Goal: Task Accomplishment & Management: Complete application form

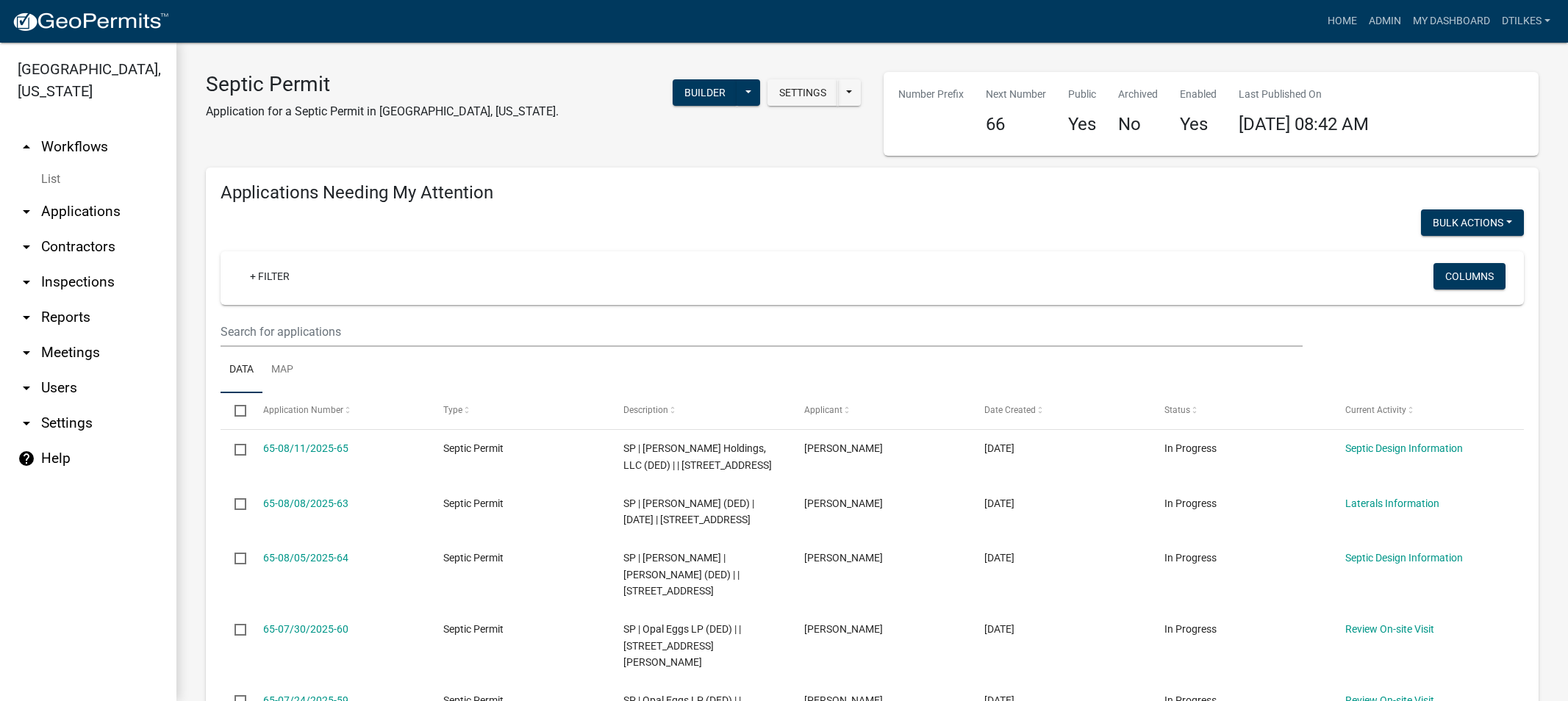
select select "2: 50"
click at [1342, 18] on link "Home" at bounding box center [1342, 21] width 41 height 28
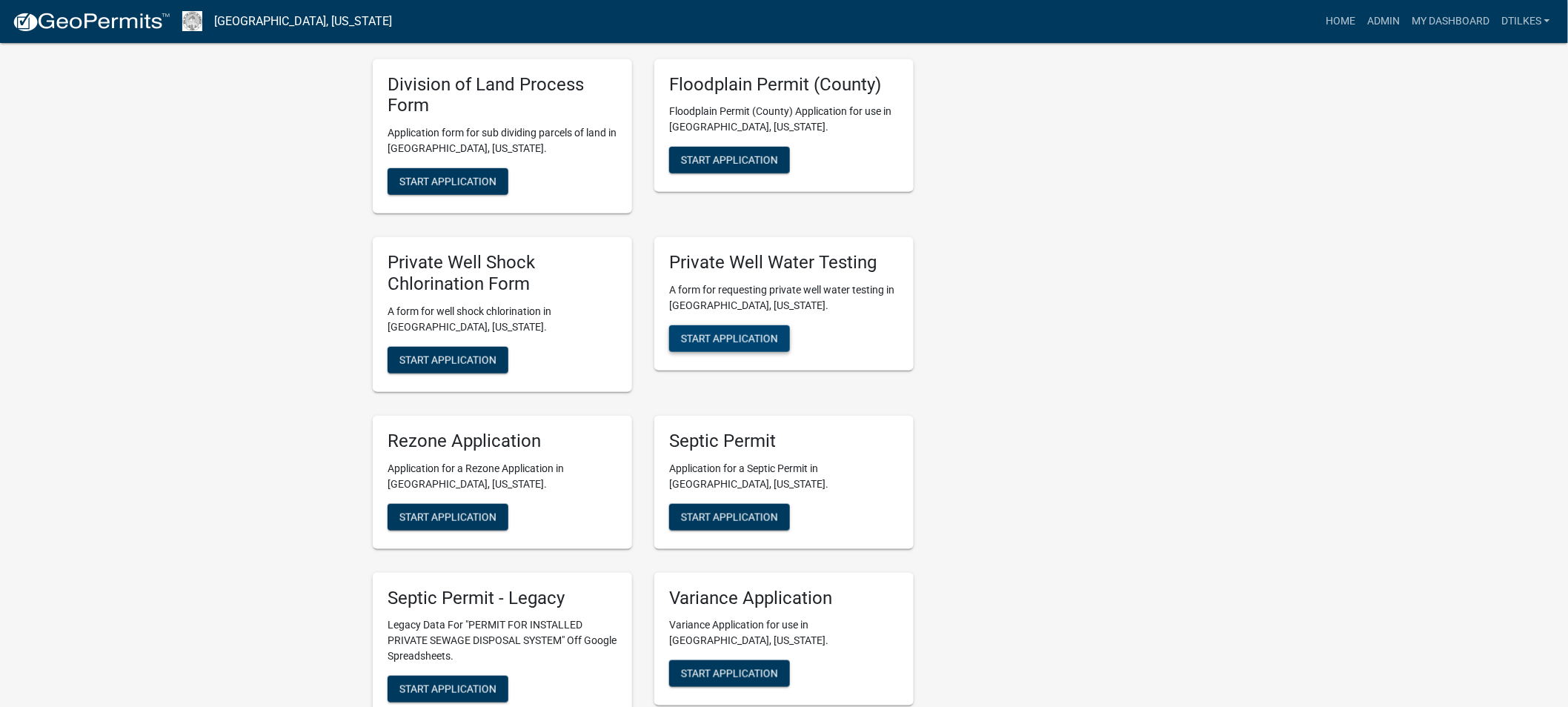
scroll to position [2717, 0]
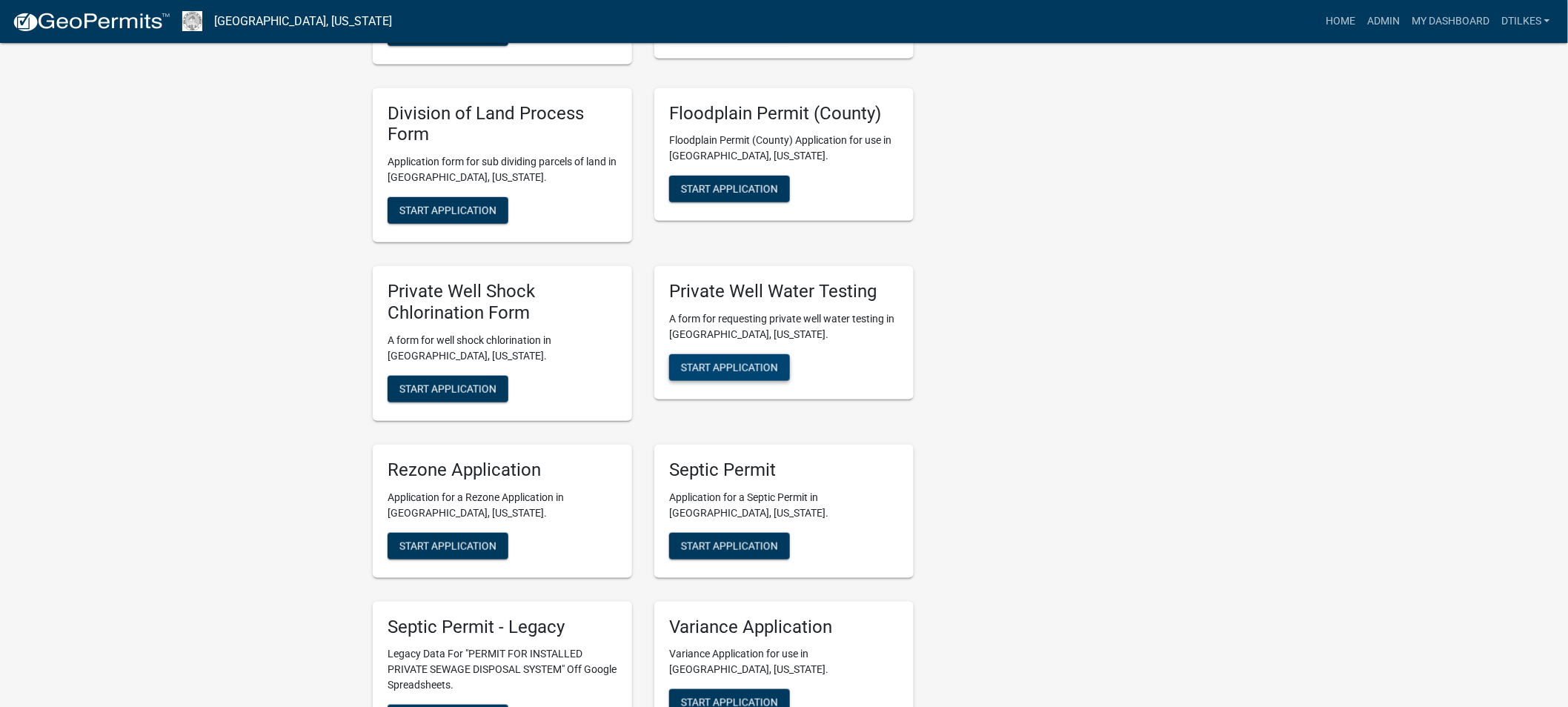
click at [737, 361] on span "Start Application" at bounding box center [729, 367] width 97 height 12
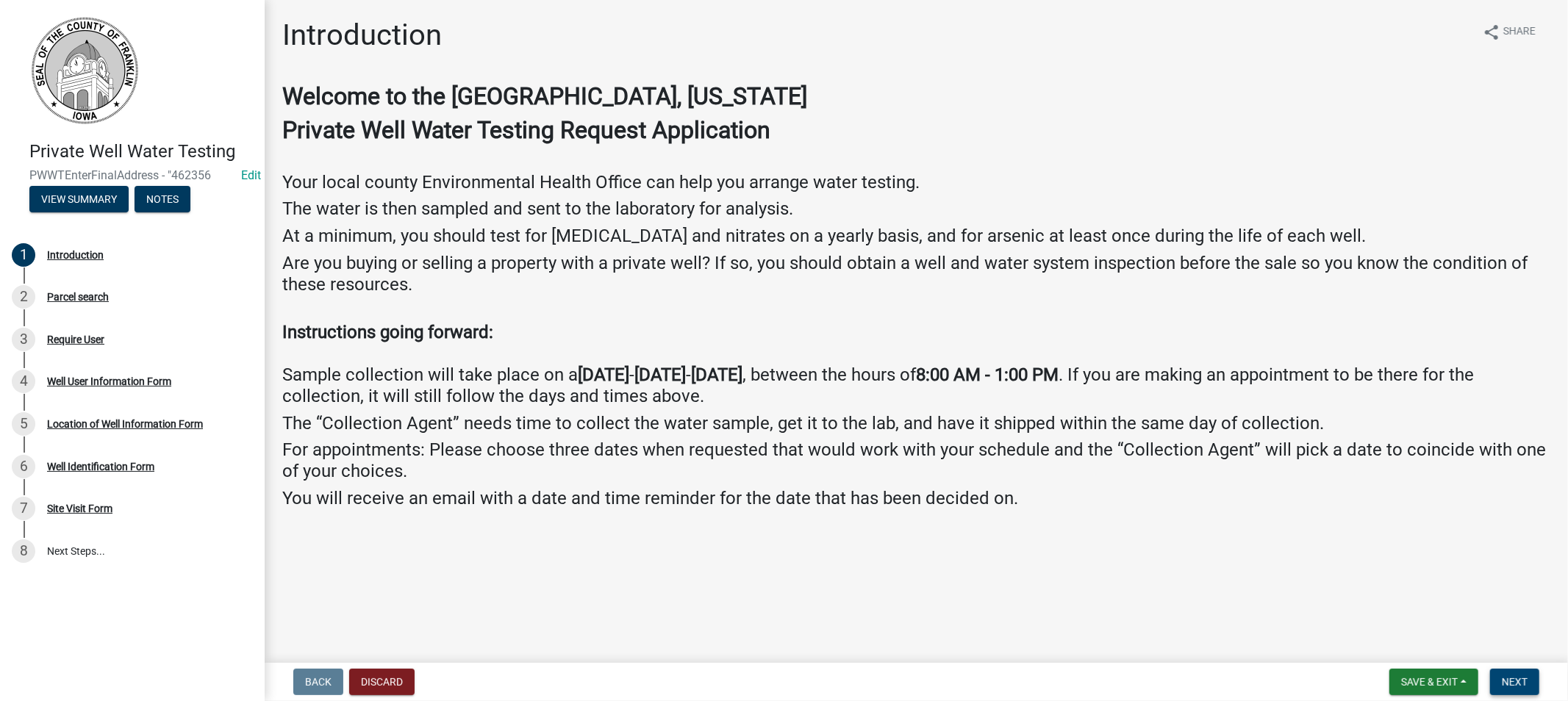
click at [1512, 677] on span "Next" at bounding box center [1514, 682] width 26 height 12
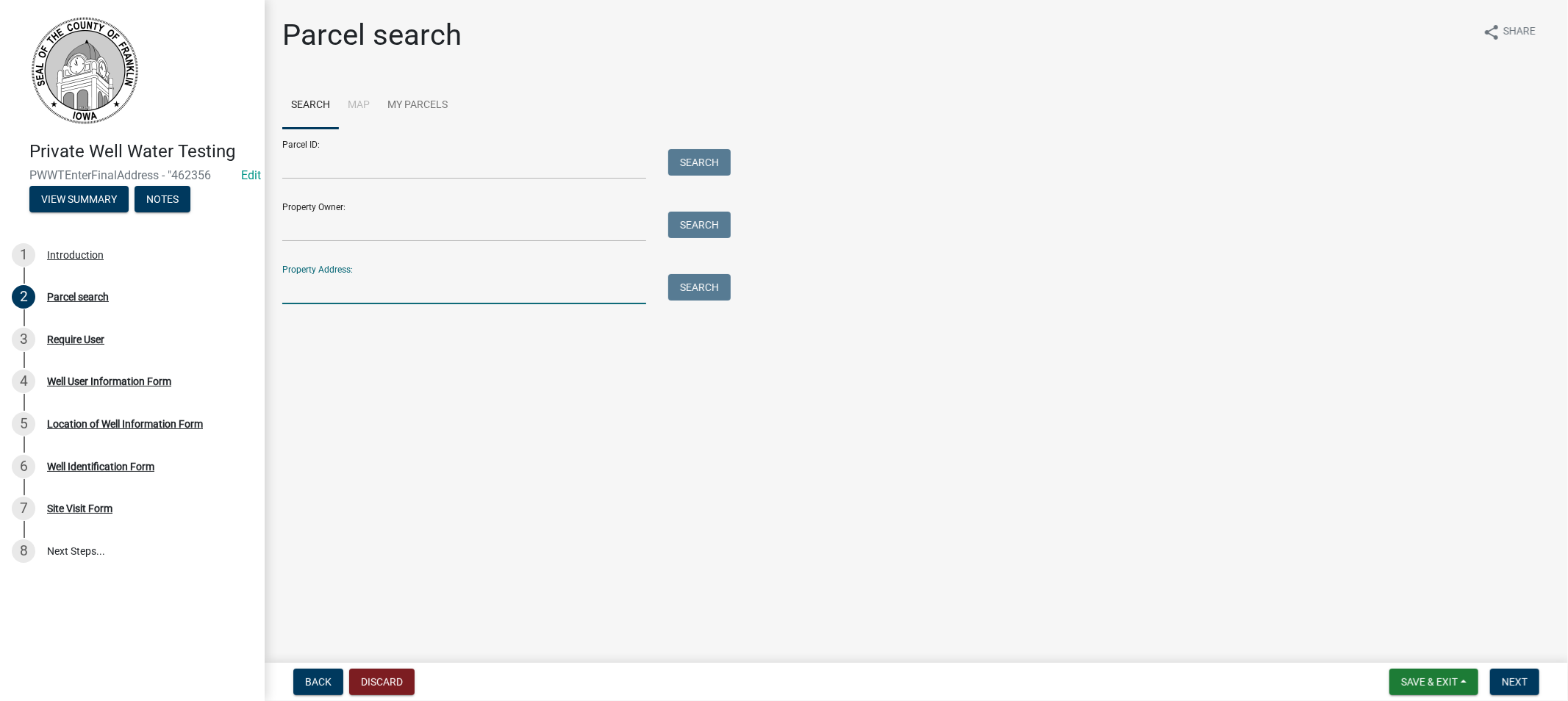
click at [319, 285] on input "Property Address:" at bounding box center [464, 289] width 364 height 30
type input "508 we"
click at [685, 287] on button "Search" at bounding box center [699, 287] width 63 height 26
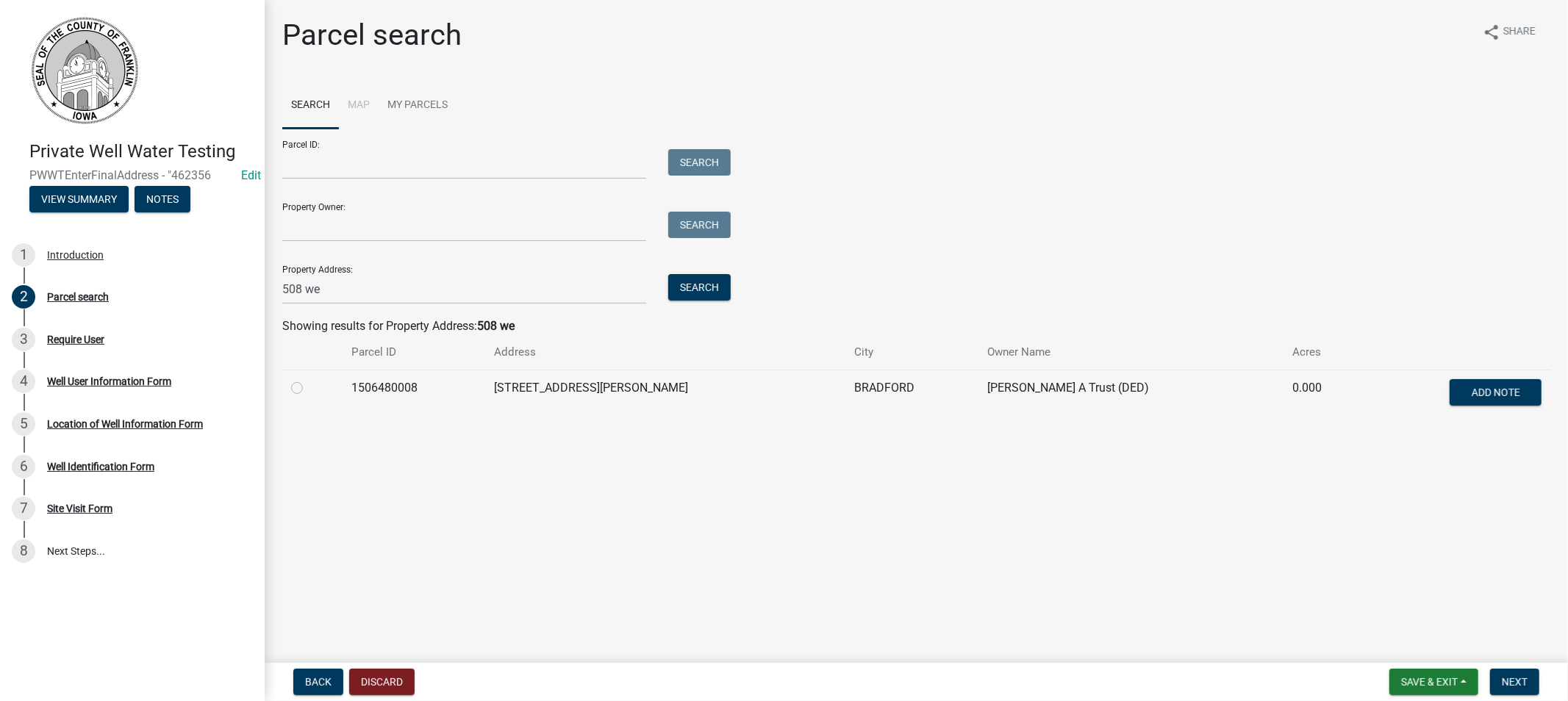
click at [309, 379] on label at bounding box center [309, 379] width 0 height 0
click at [309, 386] on input "radio" at bounding box center [314, 384] width 10 height 10
radio input "true"
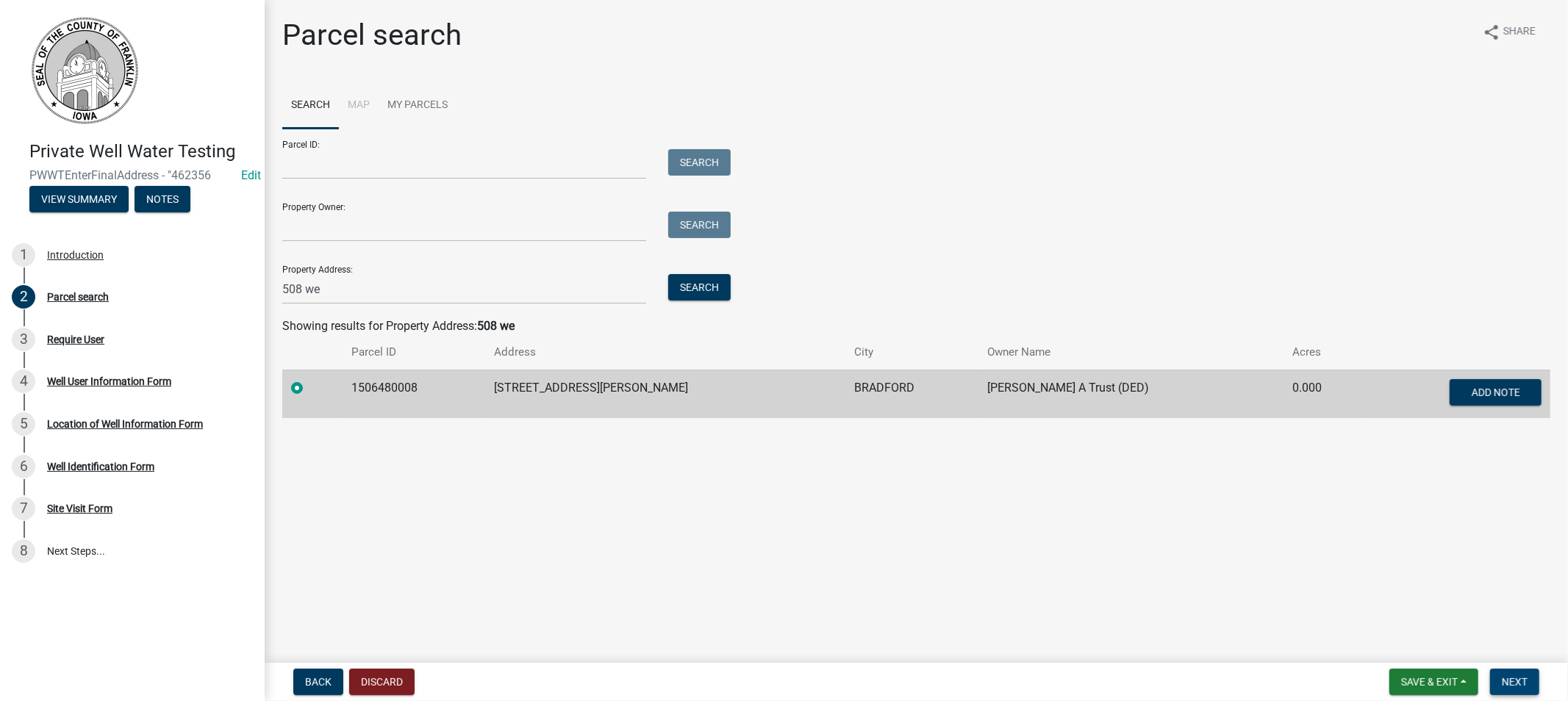
click at [1503, 686] on span "Next" at bounding box center [1514, 682] width 26 height 12
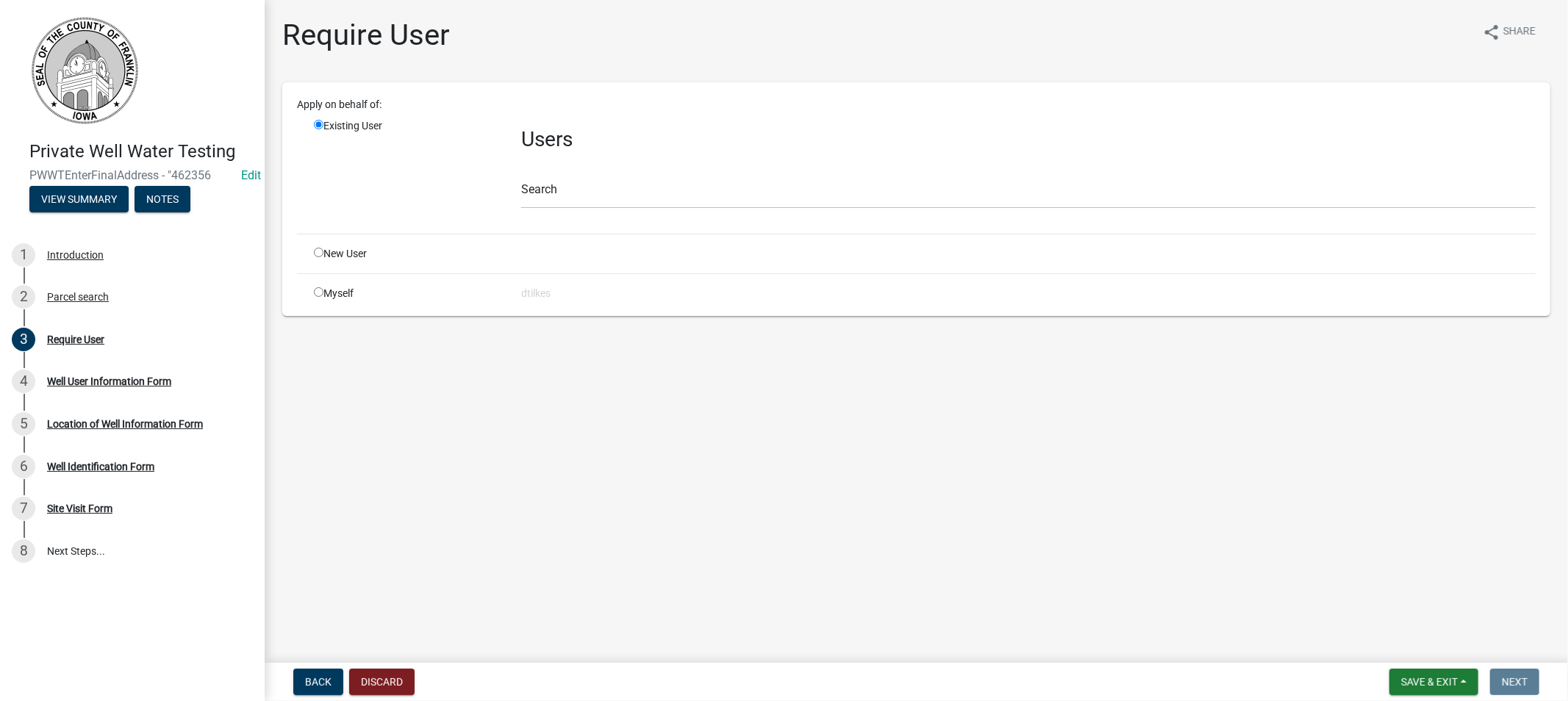
click at [319, 295] on input "radio" at bounding box center [319, 292] width 10 height 10
radio input "true"
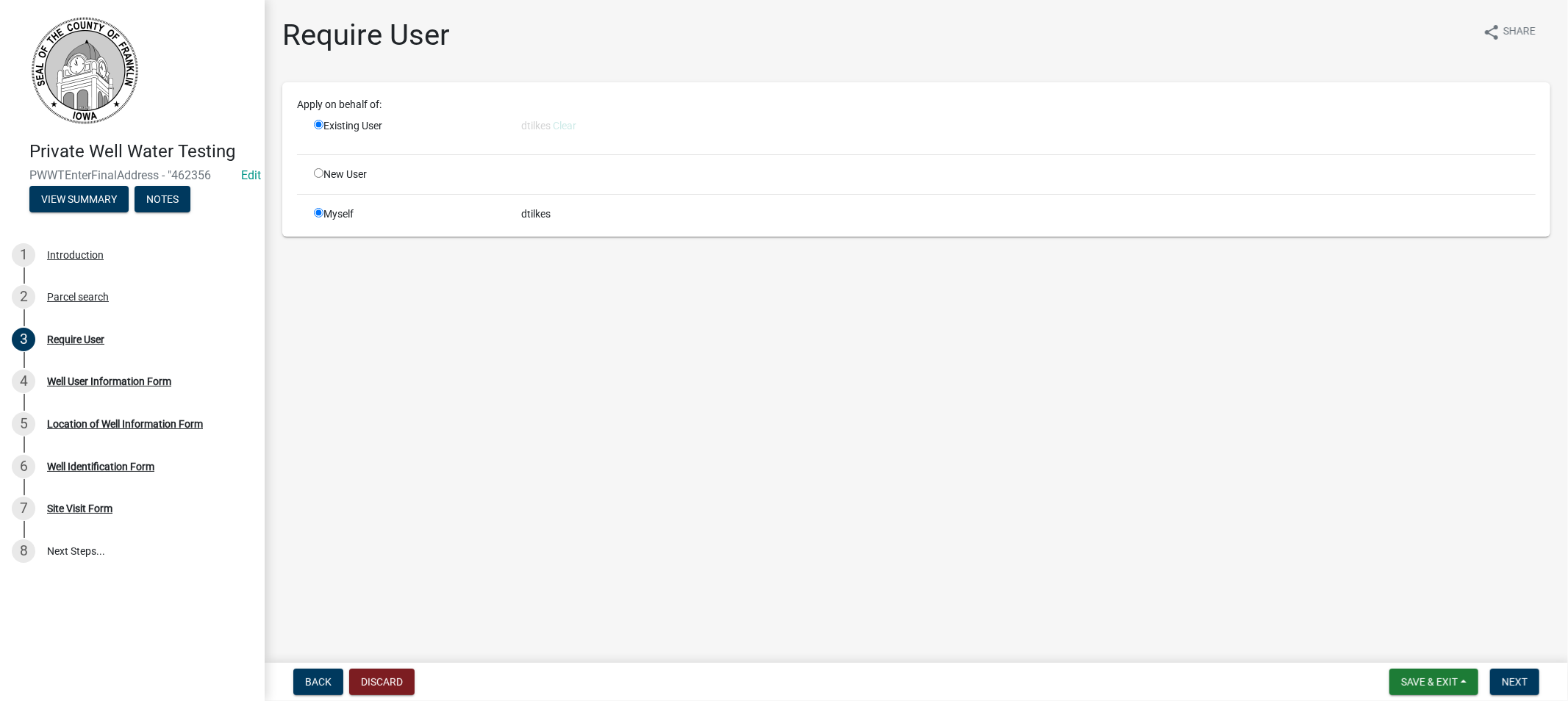
radio input "false"
click at [1505, 684] on span "Next" at bounding box center [1514, 682] width 26 height 12
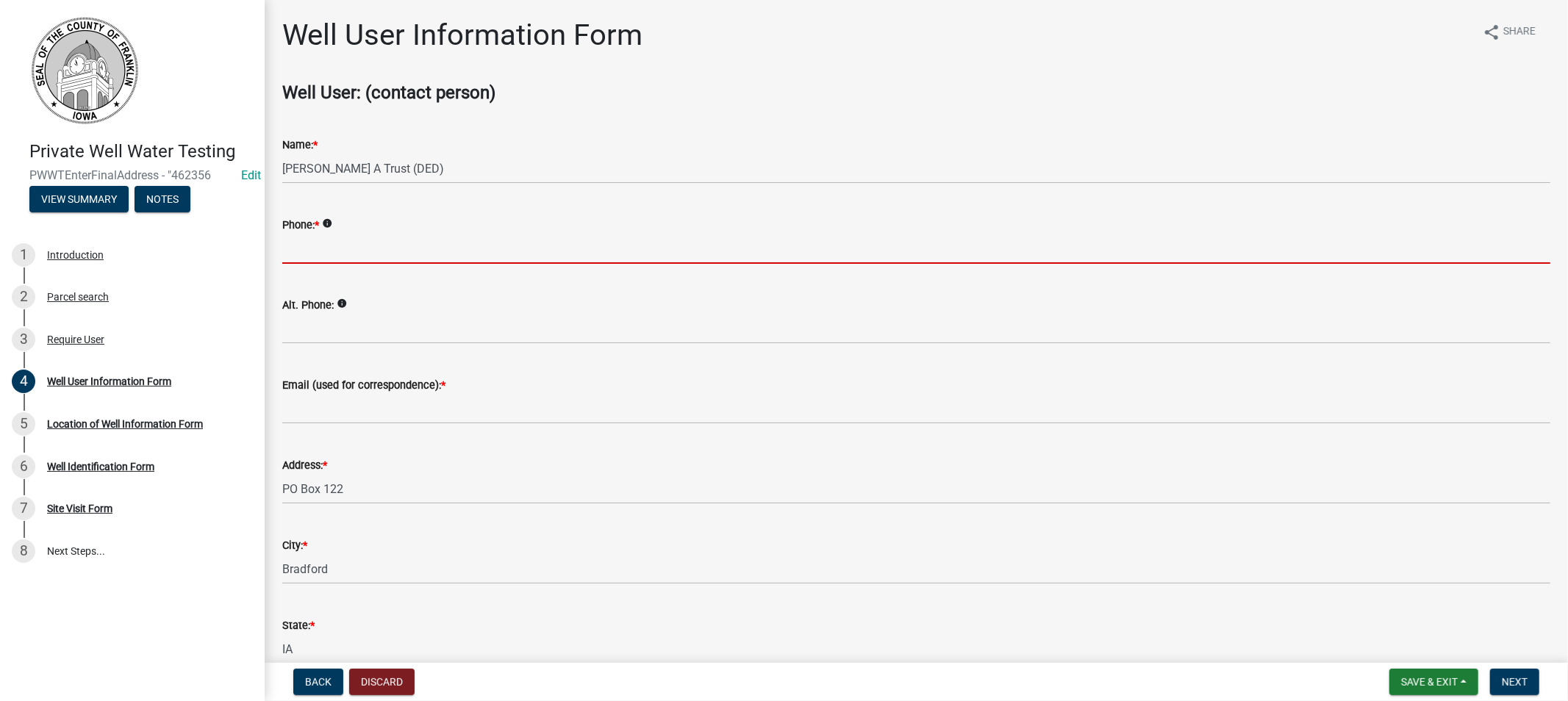
click at [330, 248] on input "Phone: *" at bounding box center [916, 248] width 1267 height 30
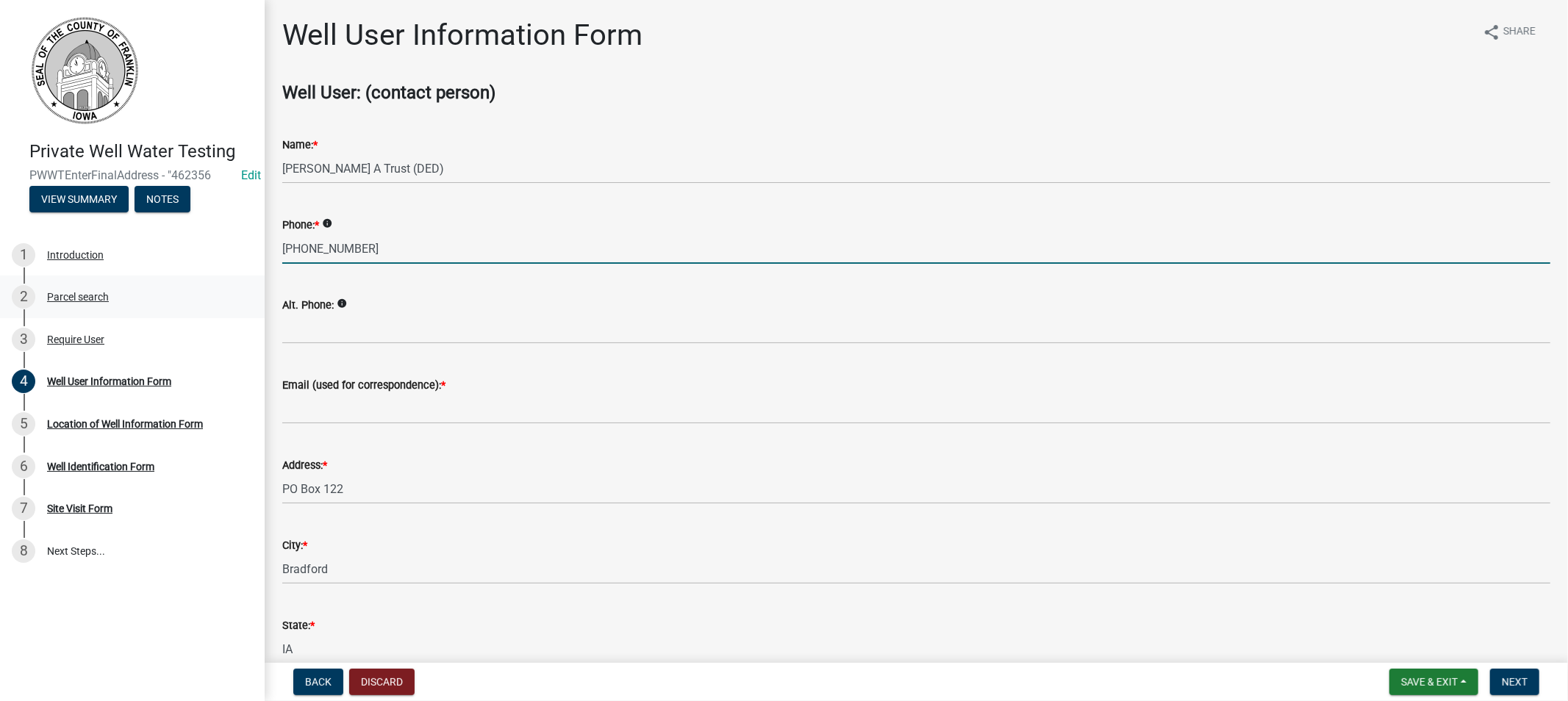
type input "[PHONE_NUMBER]"
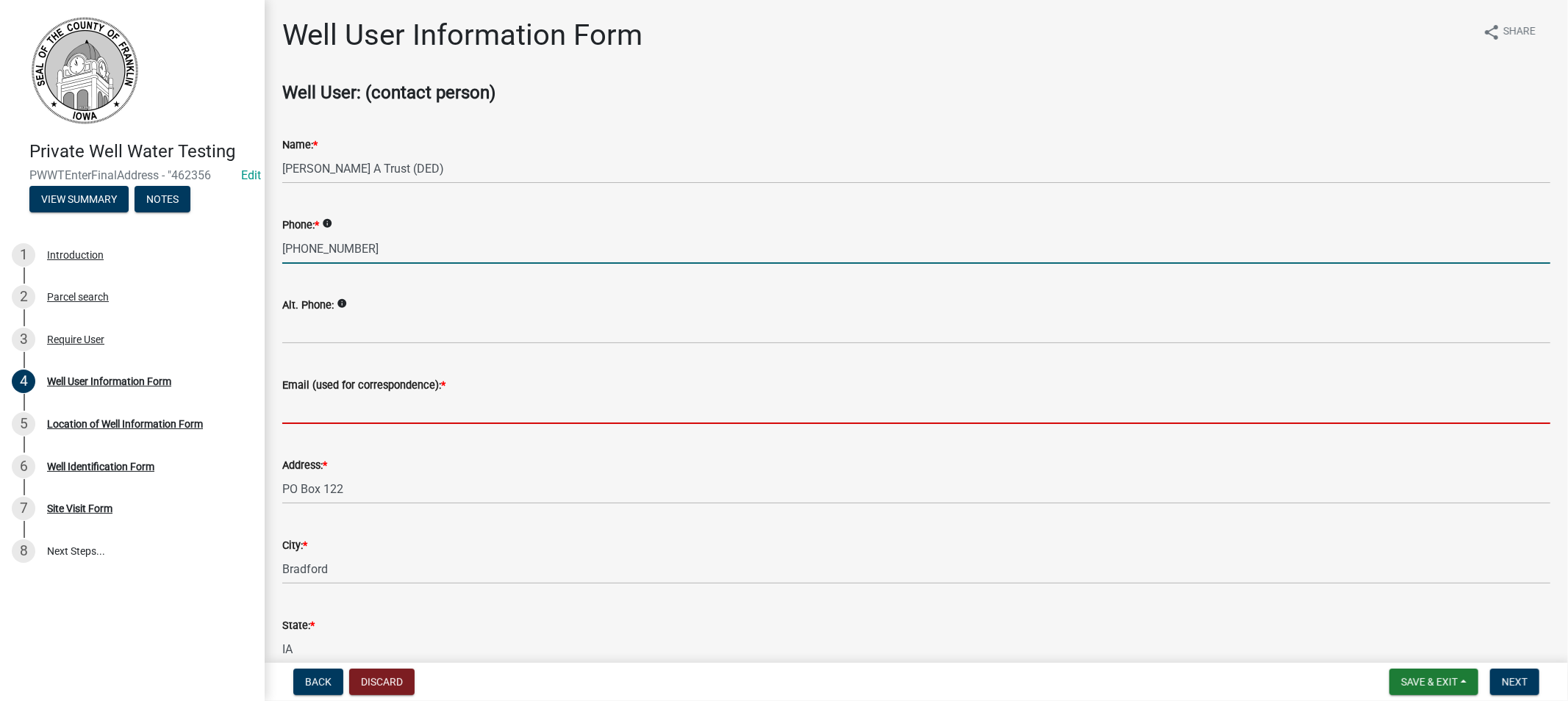
click at [358, 413] on input "Email (used for correspondence): *" at bounding box center [916, 408] width 1267 height 30
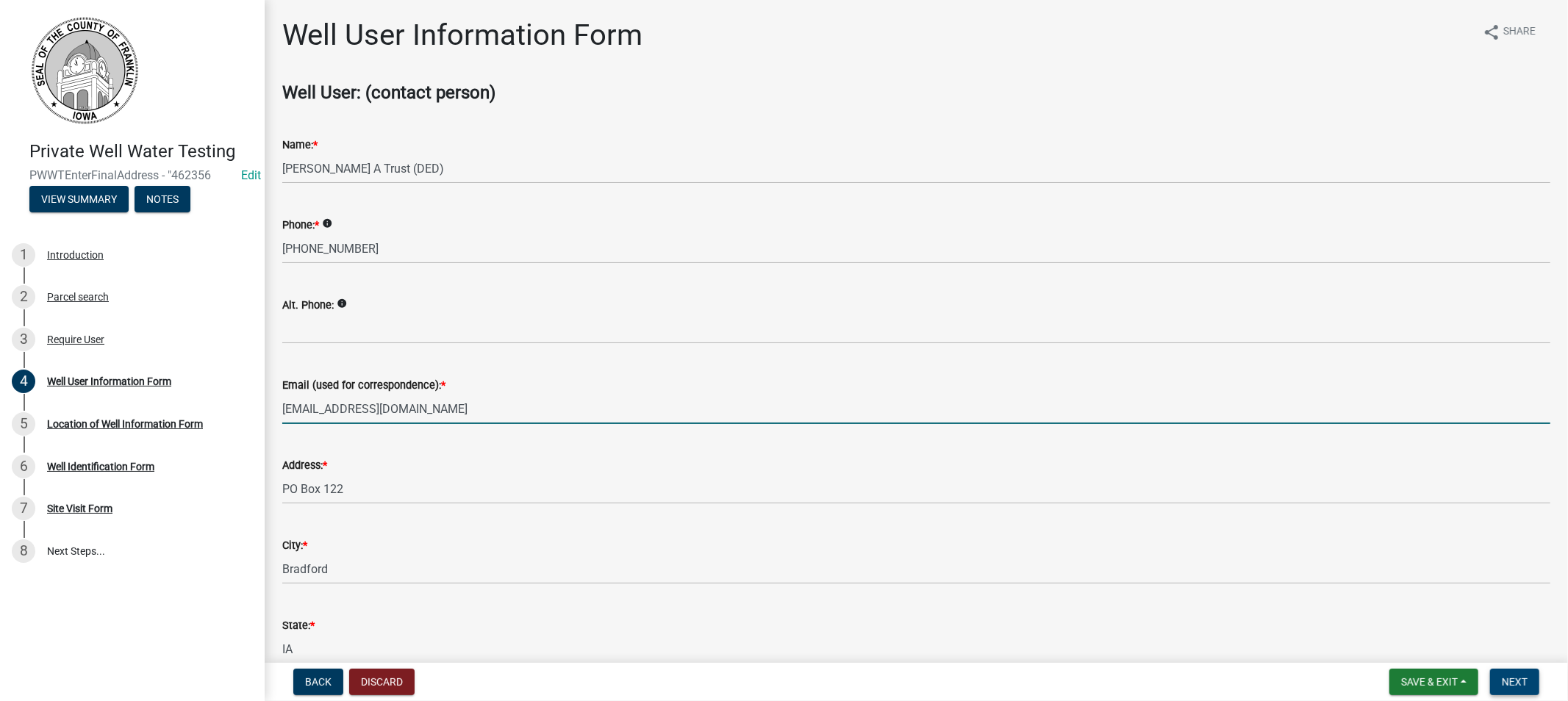
type input "[EMAIL_ADDRESS][DOMAIN_NAME]"
click at [1514, 681] on span "Next" at bounding box center [1514, 682] width 26 height 12
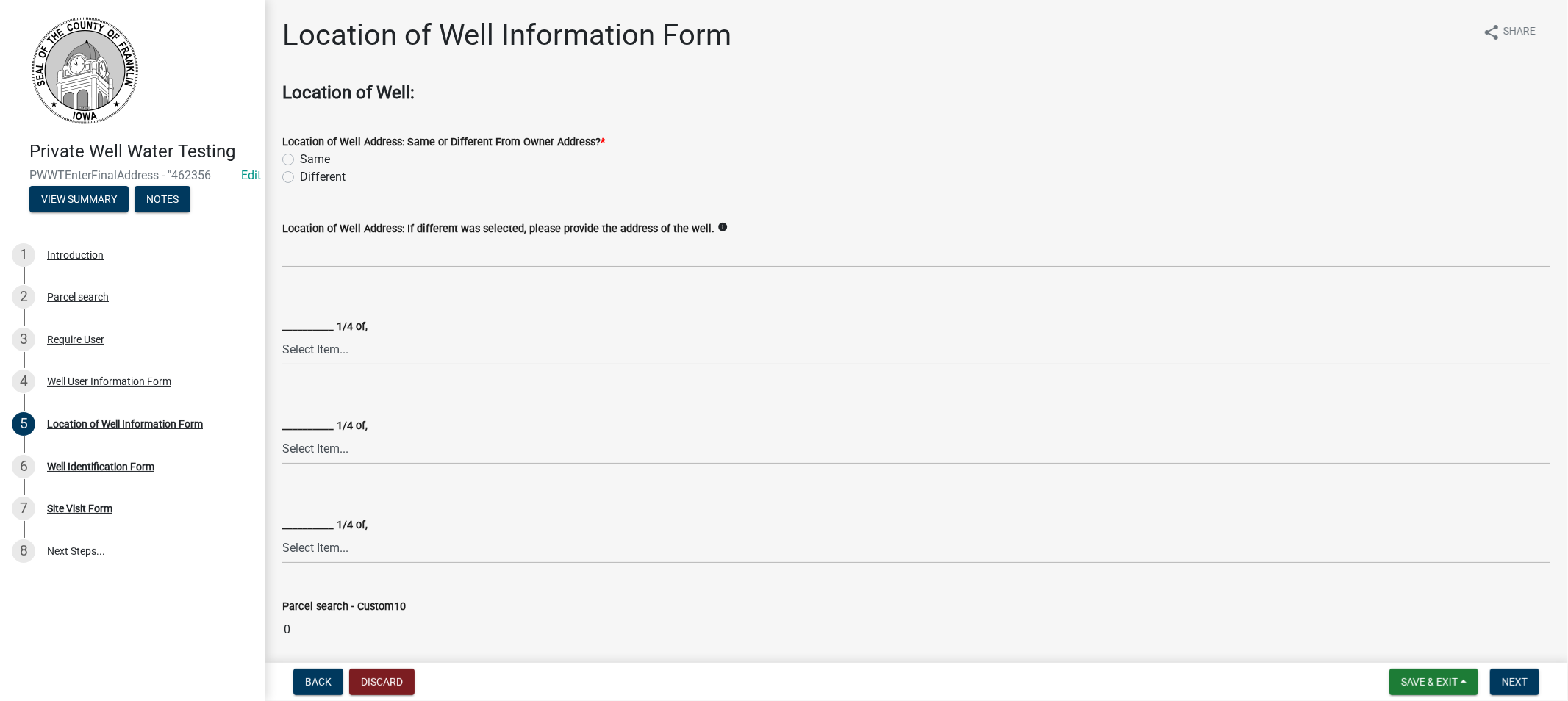
click at [300, 158] on label "Same" at bounding box center [314, 159] width 30 height 17
click at [300, 158] on input "Same" at bounding box center [304, 155] width 10 height 10
radio input "true"
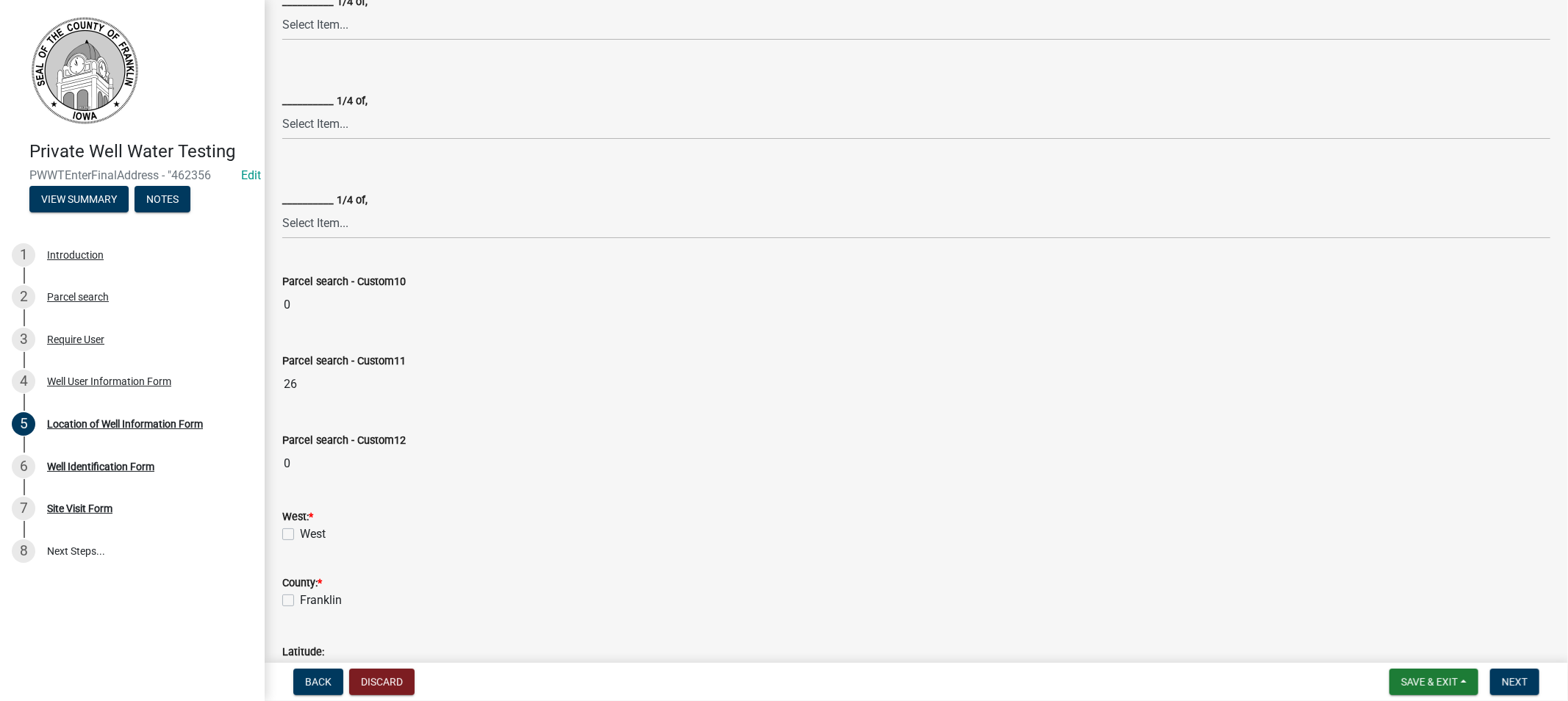
scroll to position [326, 0]
click at [300, 529] on label "West" at bounding box center [312, 532] width 26 height 17
click at [300, 529] on input "West" at bounding box center [304, 529] width 10 height 10
checkbox input "true"
click at [300, 599] on label "Franklin" at bounding box center [321, 599] width 42 height 17
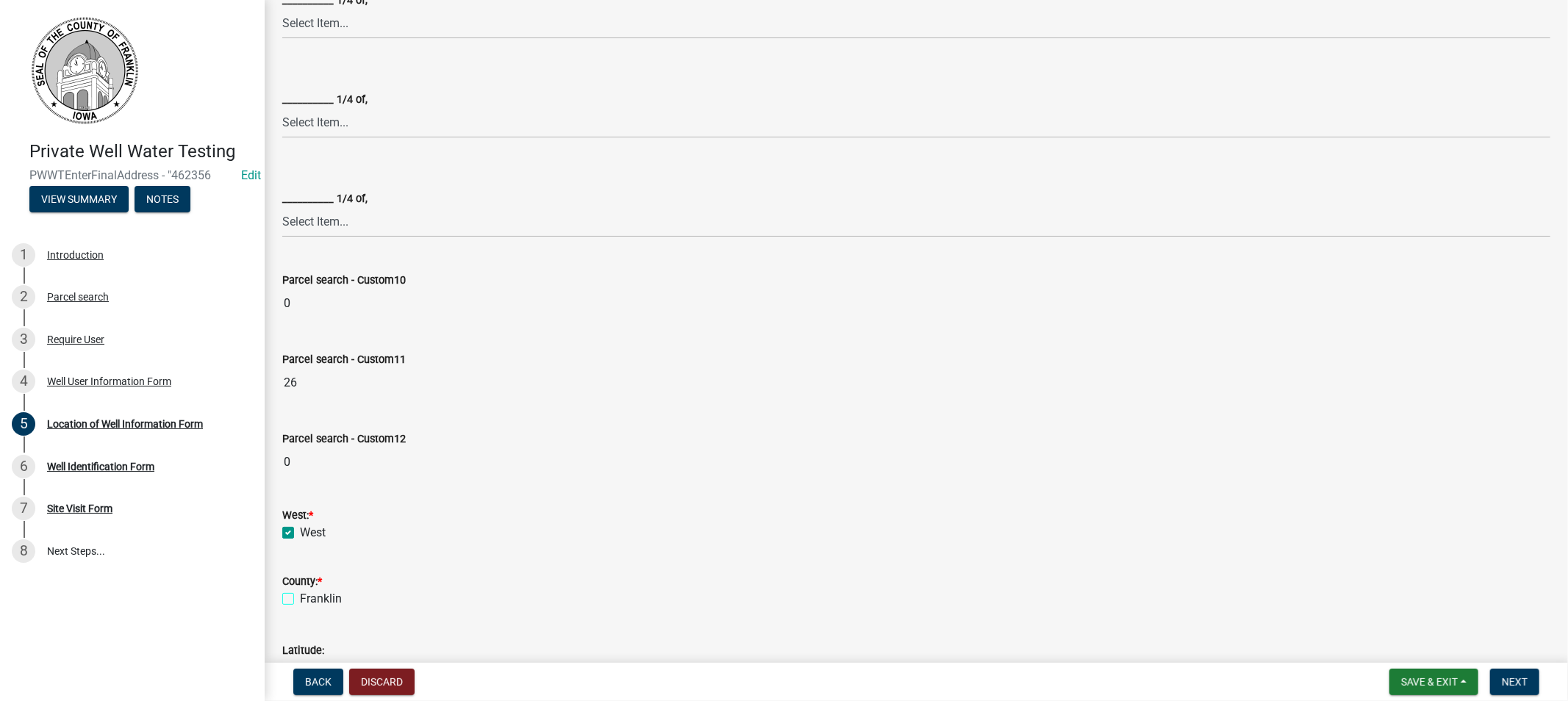
click at [300, 599] on input "Franklin" at bounding box center [304, 595] width 10 height 10
checkbox input "true"
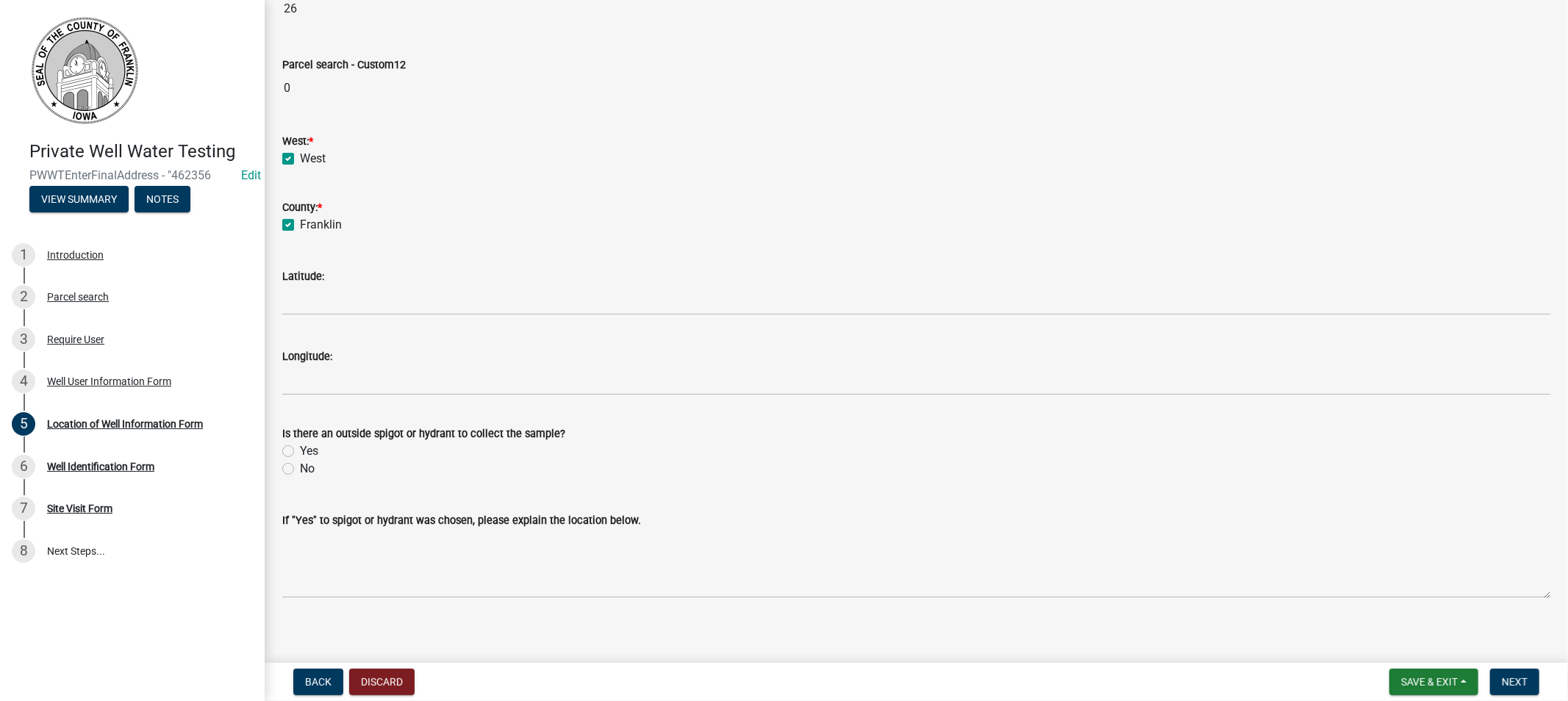
scroll to position [710, 0]
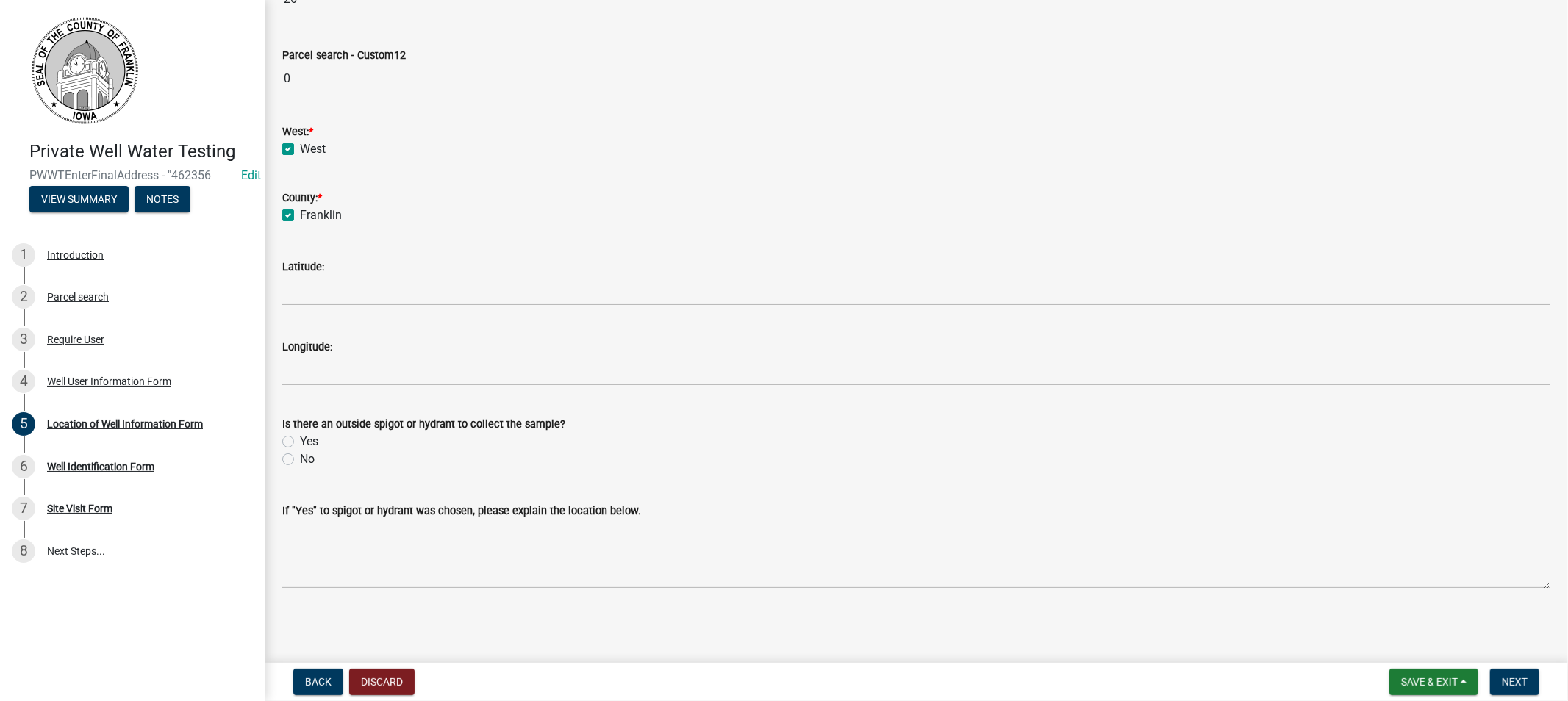
click at [300, 444] on label "Yes" at bounding box center [308, 442] width 18 height 17
click at [300, 442] on input "Yes" at bounding box center [304, 438] width 10 height 10
radio input "true"
drag, startPoint x: 1505, startPoint y: 678, endPoint x: 1495, endPoint y: 672, distance: 11.7
click at [1503, 678] on span "Next" at bounding box center [1514, 682] width 26 height 12
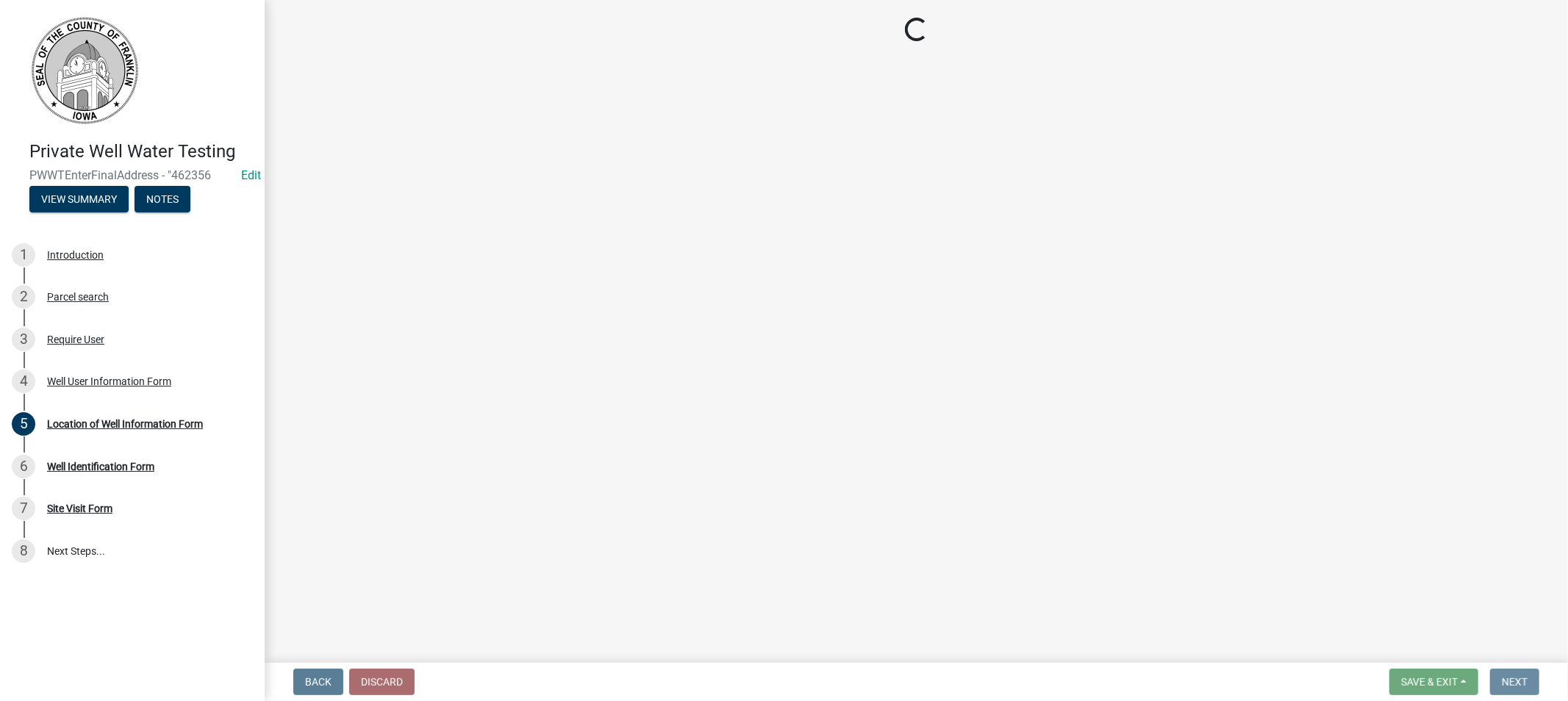
scroll to position [0, 0]
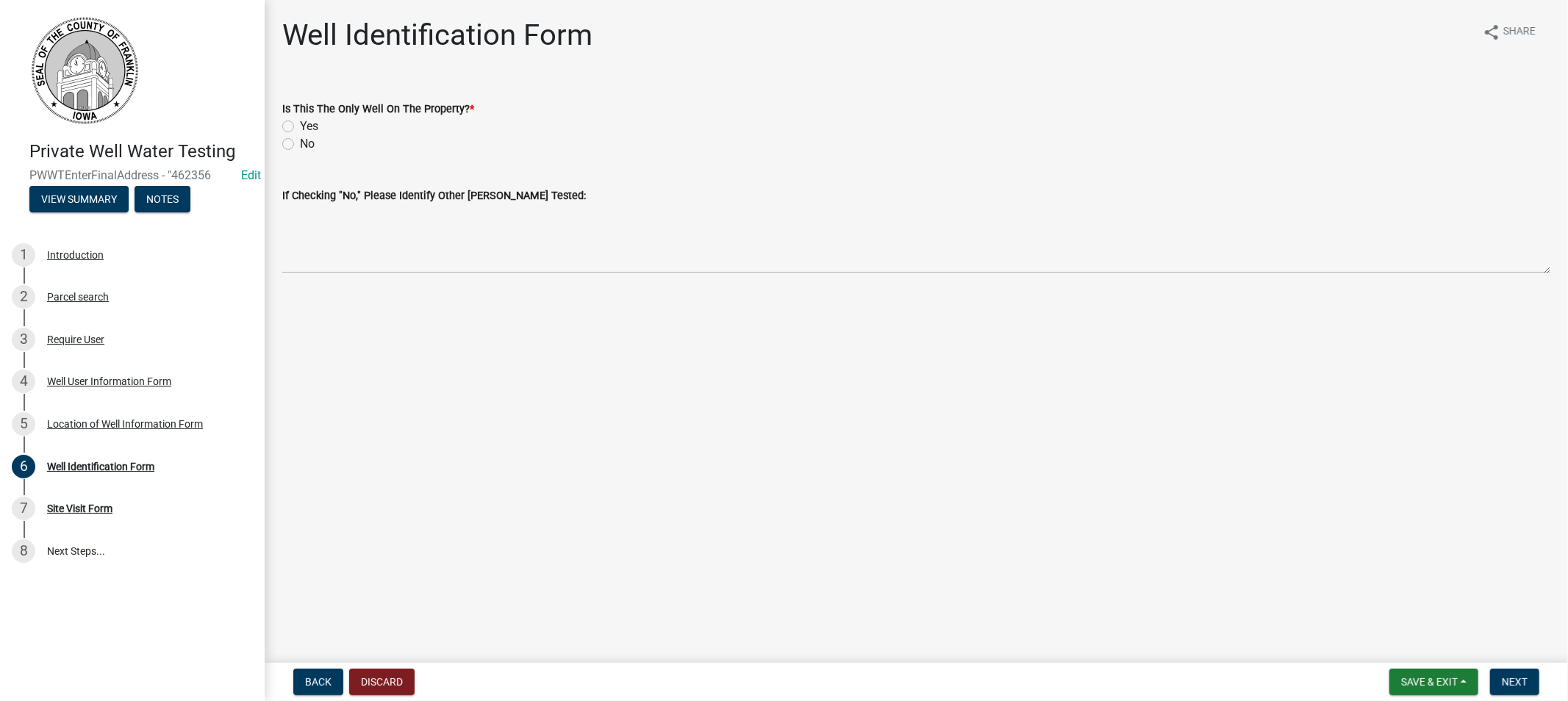
click at [300, 126] on label "Yes" at bounding box center [308, 126] width 18 height 17
click at [300, 126] on input "Yes" at bounding box center [304, 122] width 10 height 10
radio input "true"
click at [1514, 681] on span "Next" at bounding box center [1514, 682] width 26 height 12
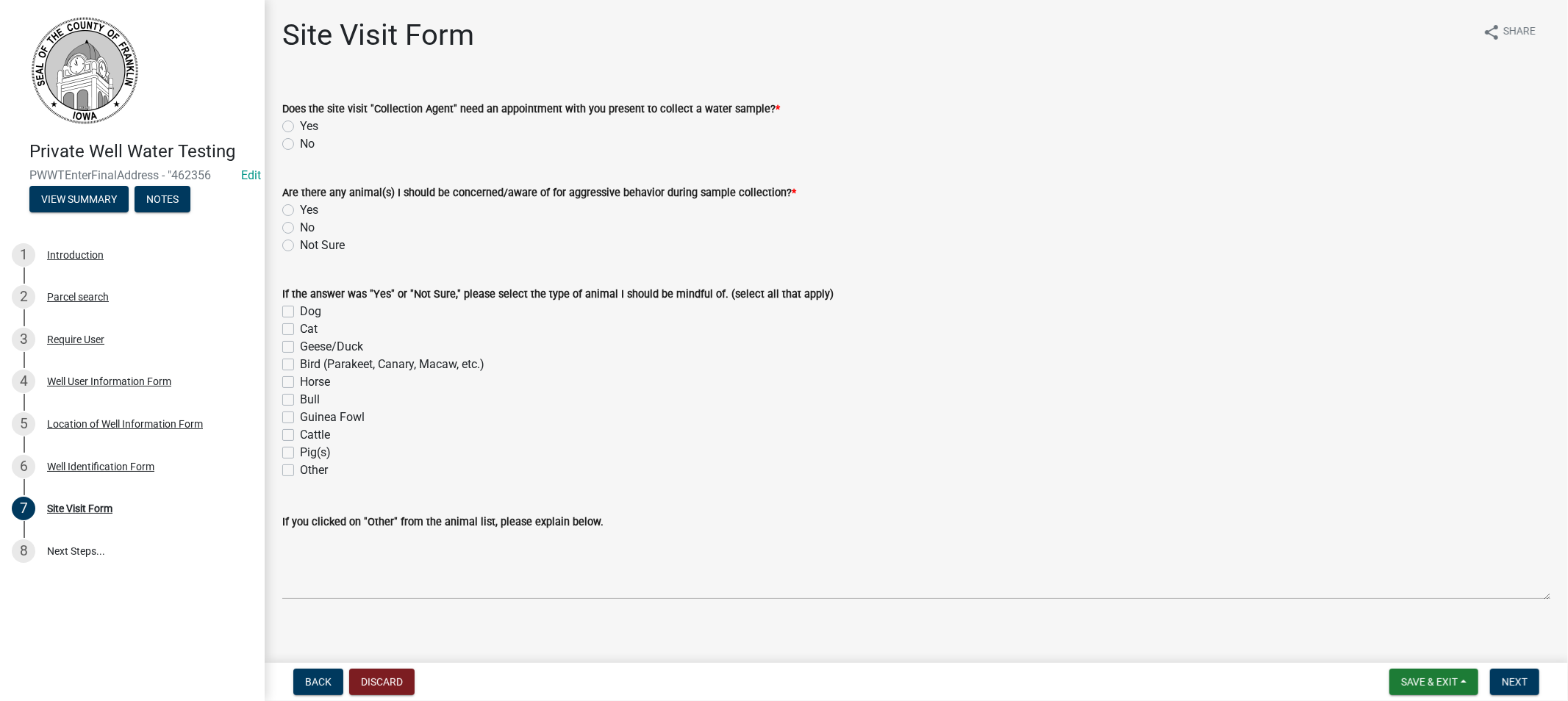
click at [300, 143] on label "No" at bounding box center [306, 143] width 14 height 17
click at [300, 143] on input "No" at bounding box center [304, 140] width 10 height 10
radio input "true"
click at [300, 247] on label "Not Sure" at bounding box center [322, 246] width 45 height 17
click at [300, 247] on input "Not Sure" at bounding box center [304, 242] width 10 height 10
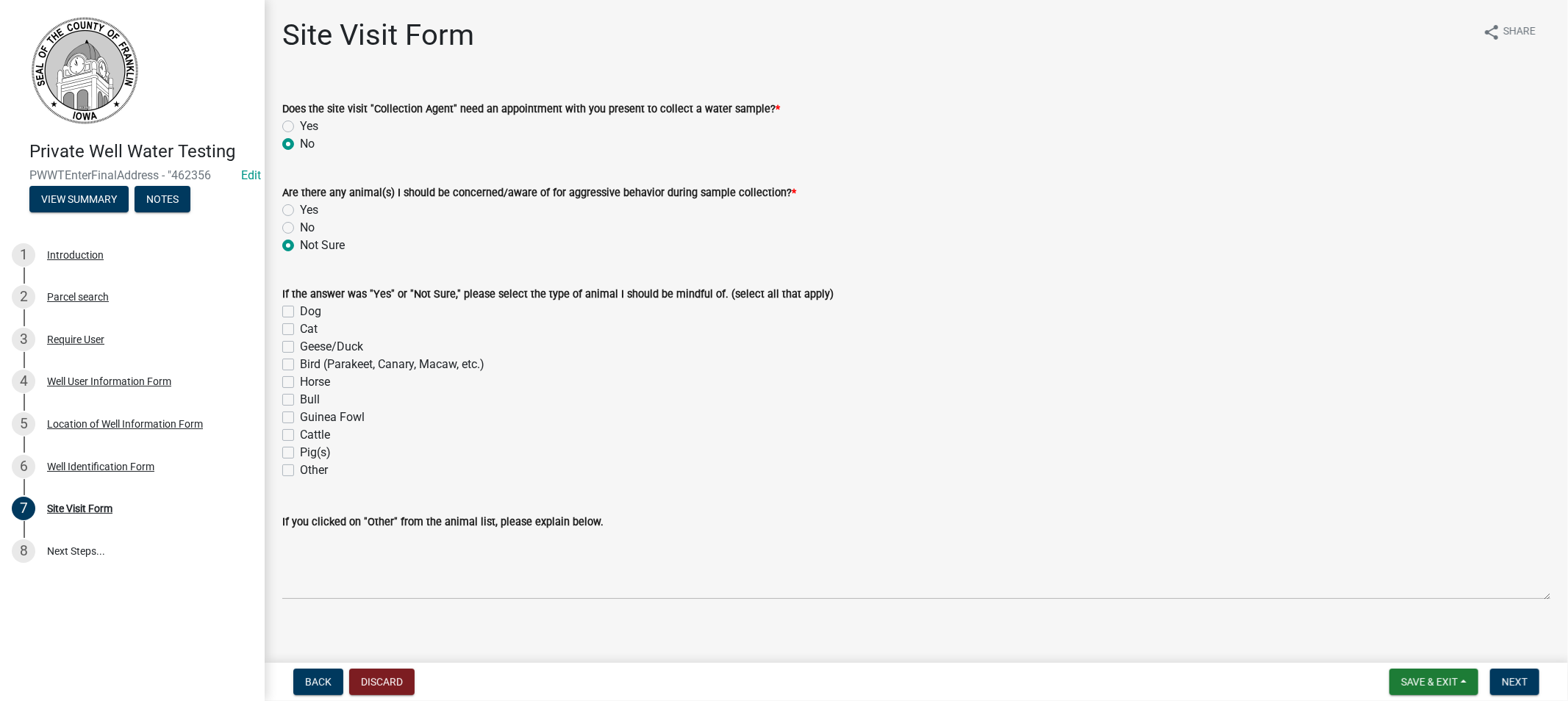
radio input "true"
click at [1516, 680] on span "Next" at bounding box center [1514, 682] width 26 height 12
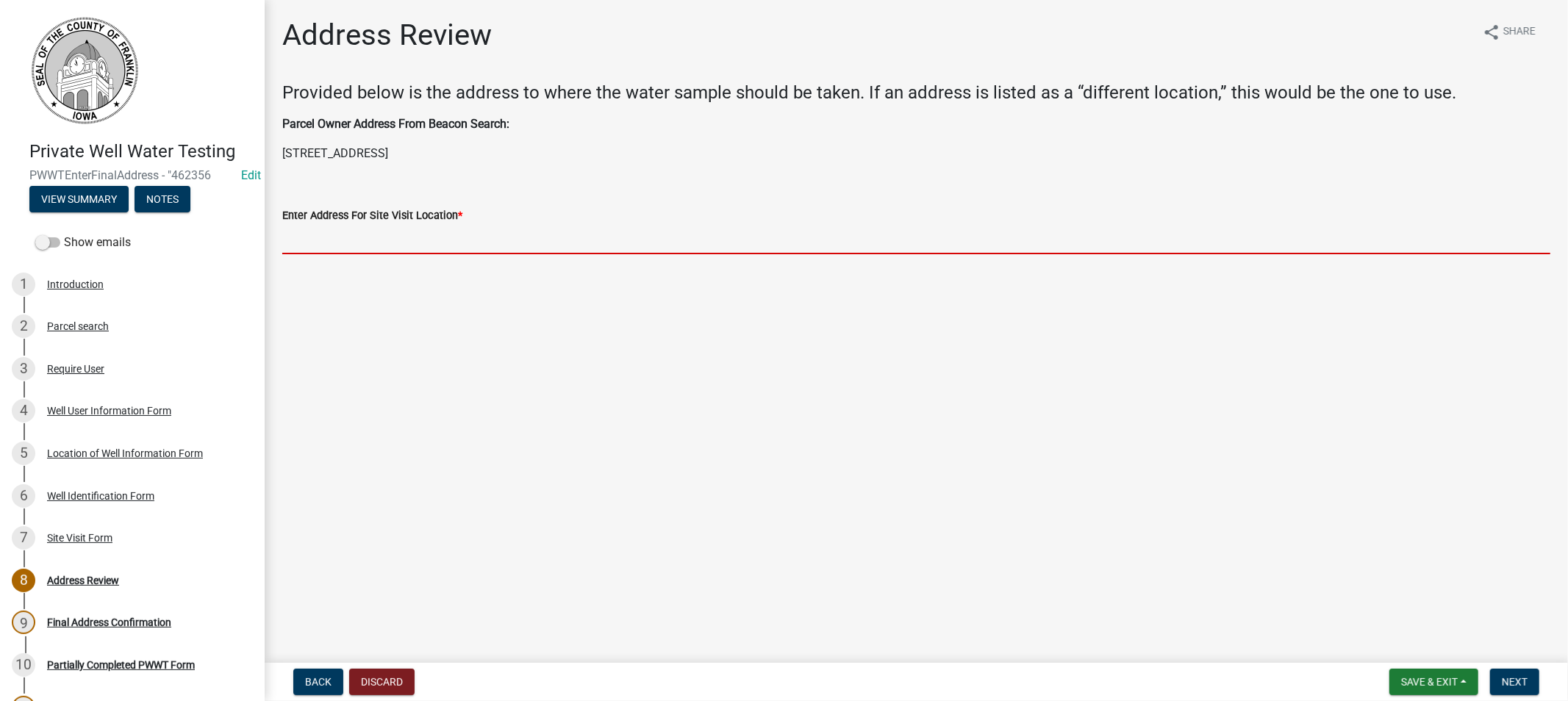
click at [325, 231] on input "Enter Address For Site Visit Location *" at bounding box center [916, 239] width 1267 height 30
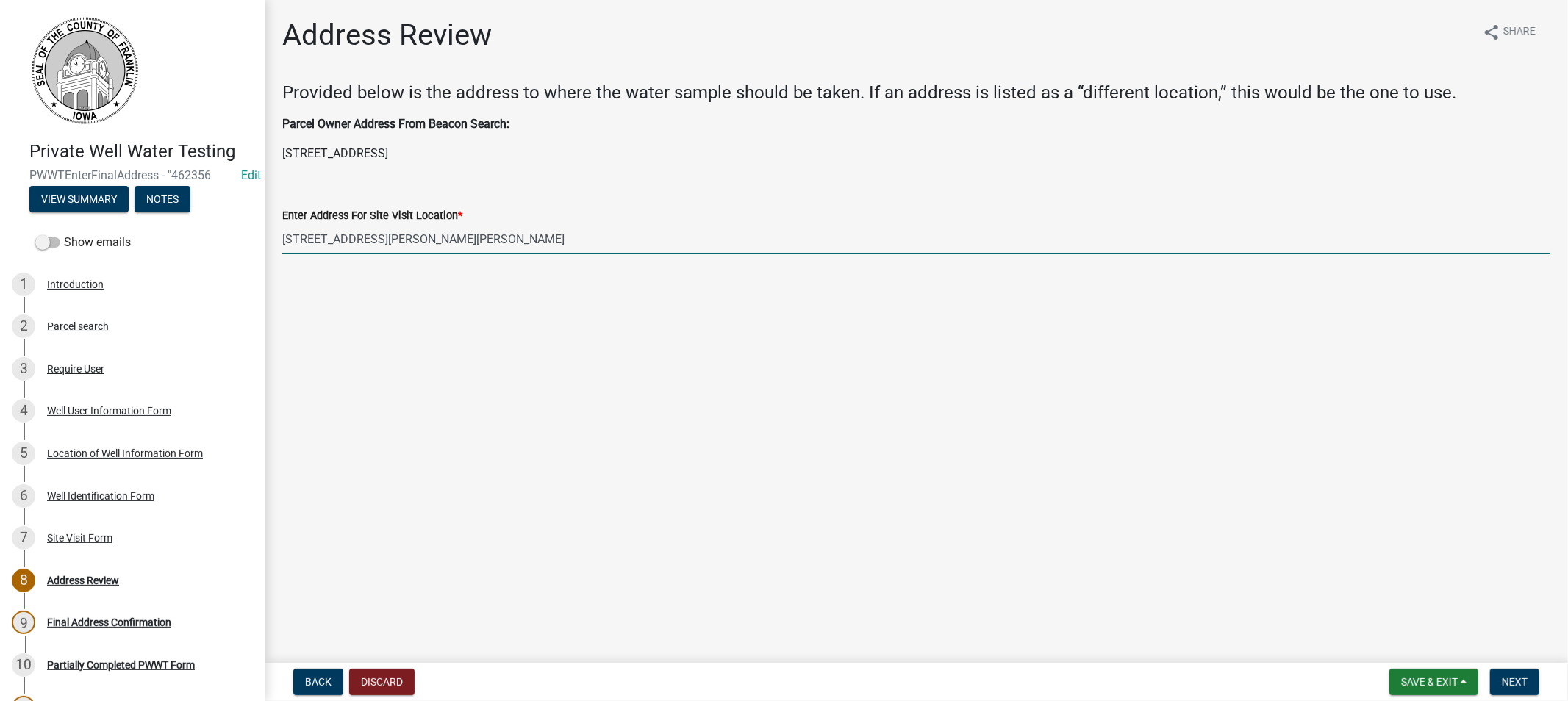
click at [370, 238] on input "[STREET_ADDRESS][PERSON_NAME][PERSON_NAME]" at bounding box center [916, 239] width 1267 height 30
click at [423, 243] on input "[STREET_ADDRESS][PERSON_NAME][PERSON_NAME]" at bounding box center [916, 239] width 1267 height 30
drag, startPoint x: 422, startPoint y: 233, endPoint x: 274, endPoint y: 246, distance: 148.6
click at [274, 246] on div "Enter Address For Site Visit Location * [STREET_ADDRESS][PERSON_NAME][PERSON_NA…" at bounding box center [916, 220] width 1290 height 68
type input "C"
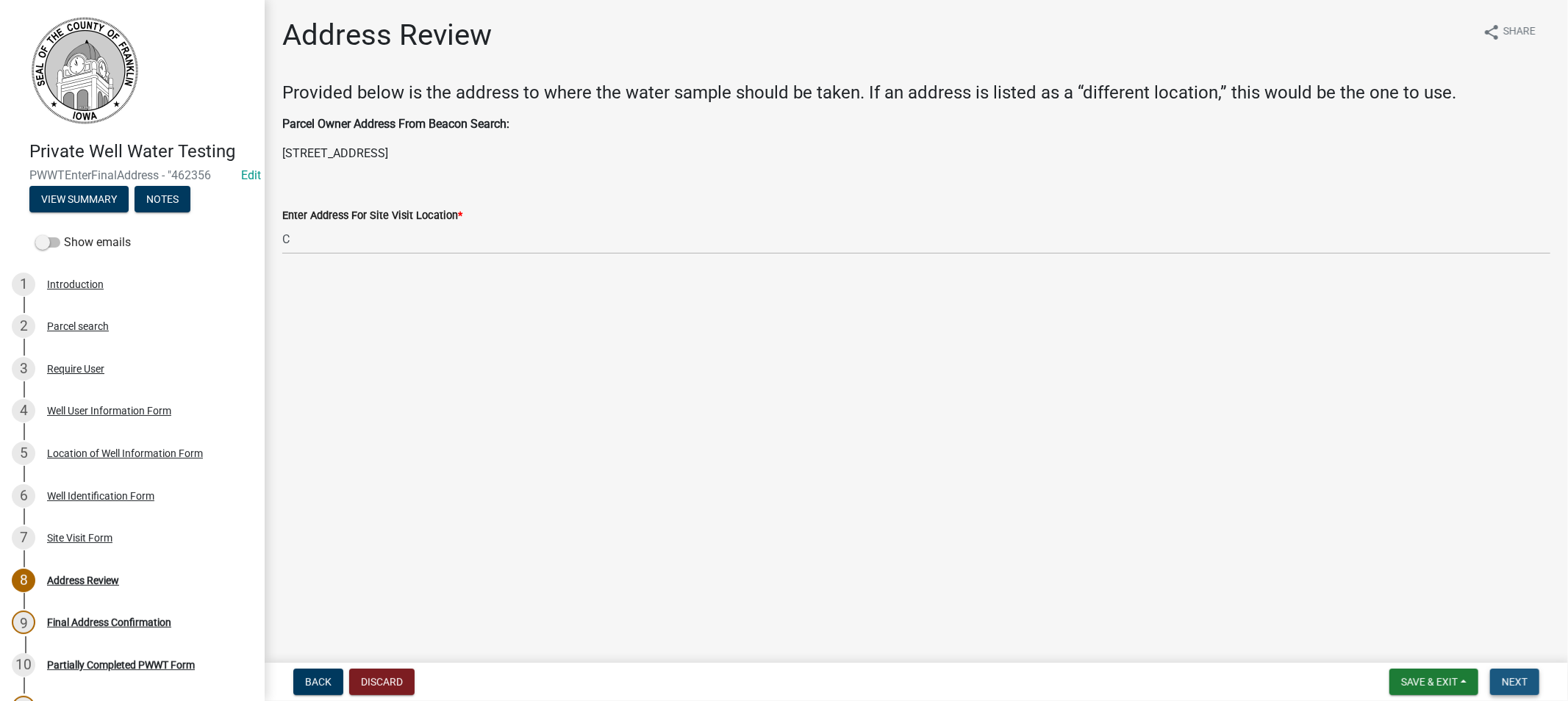
click at [1523, 677] on span "Next" at bounding box center [1514, 682] width 26 height 12
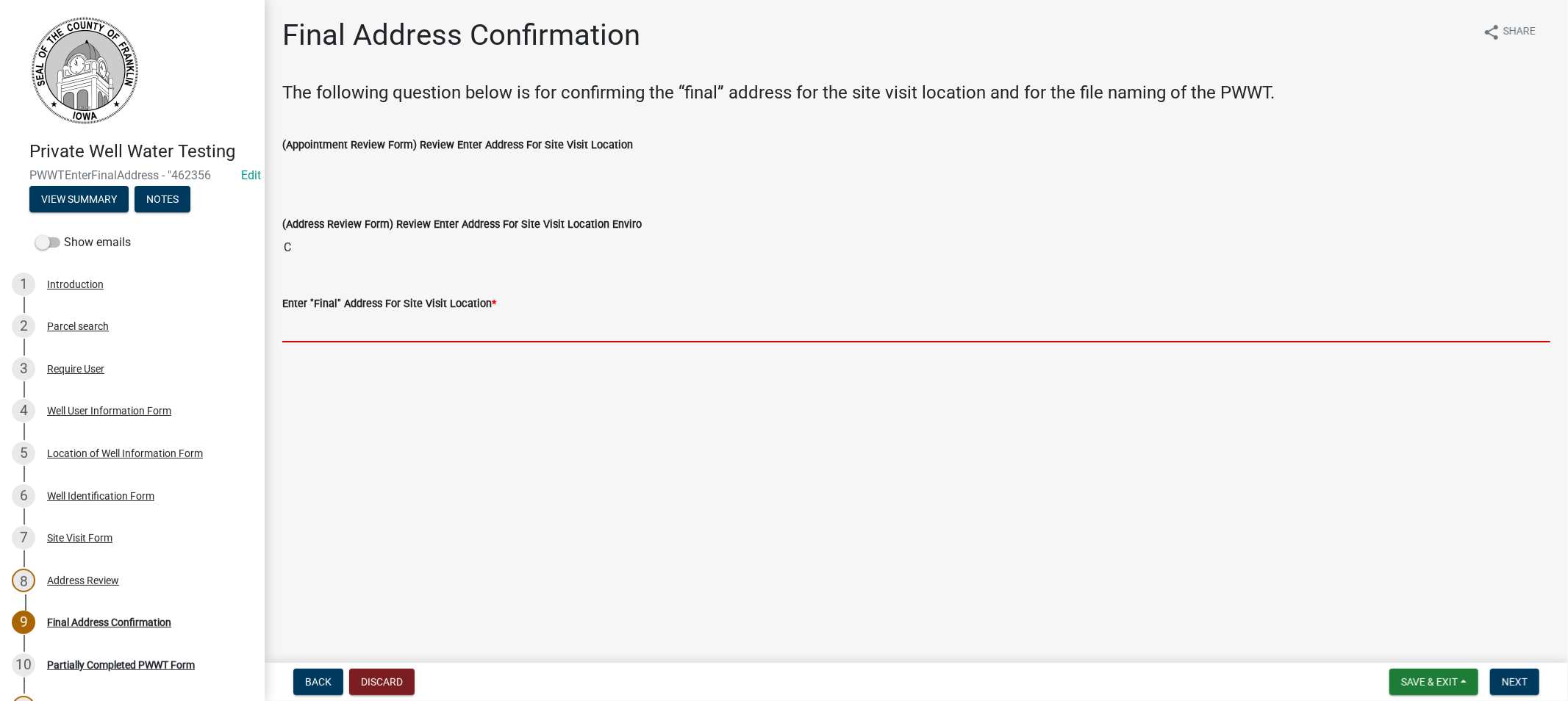
click at [333, 322] on input "Enter "Final" Address For Site Visit Location *" at bounding box center [916, 326] width 1267 height 30
type input "V"
paste input "[EMAIL_ADDRESS][DOMAIN_NAME]"
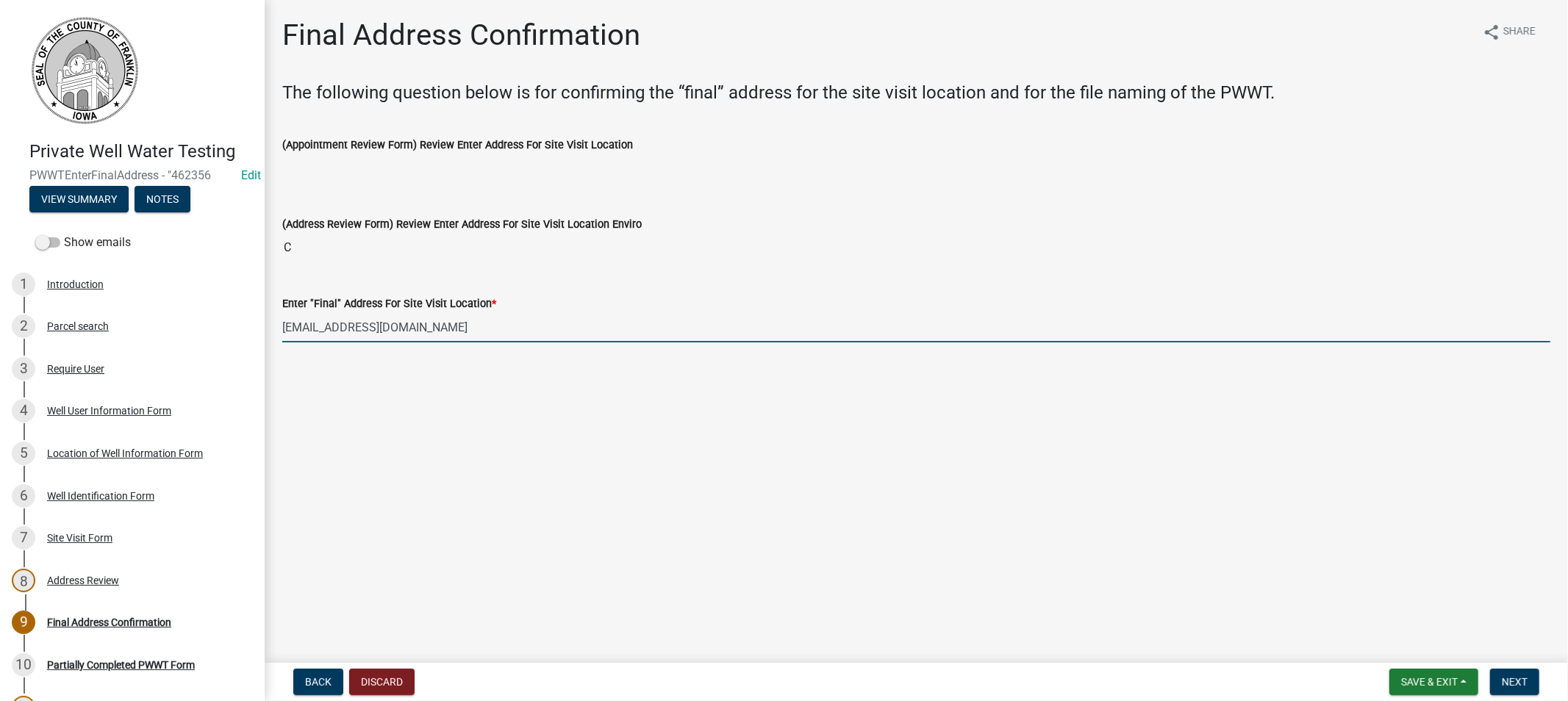
drag, startPoint x: 415, startPoint y: 325, endPoint x: 284, endPoint y: 324, distance: 131.0
click at [284, 324] on input "[EMAIL_ADDRESS][DOMAIN_NAME]" at bounding box center [916, 326] width 1267 height 30
type input "[STREET_ADDRESS][PERSON_NAME][PERSON_NAME]"
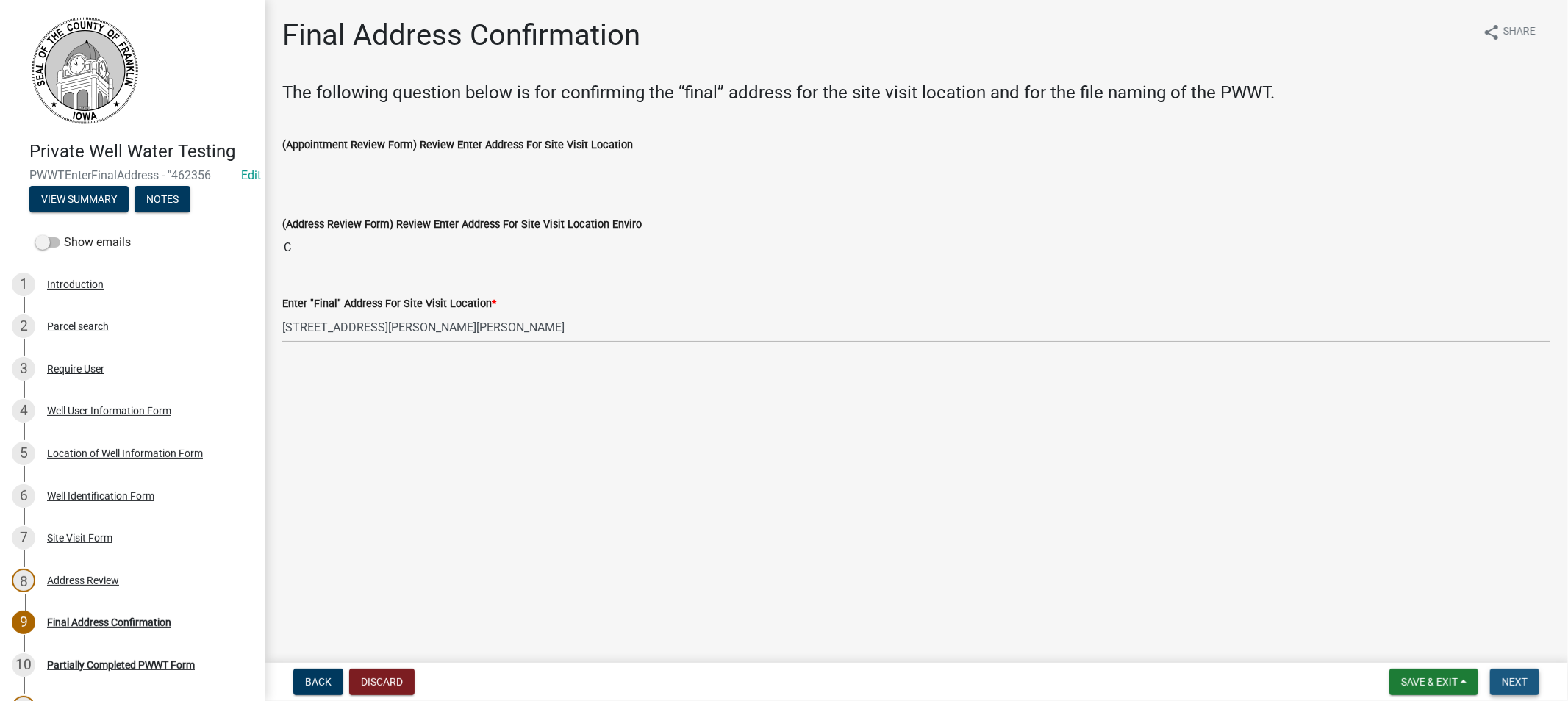
click at [1502, 678] on span "Next" at bounding box center [1514, 682] width 26 height 12
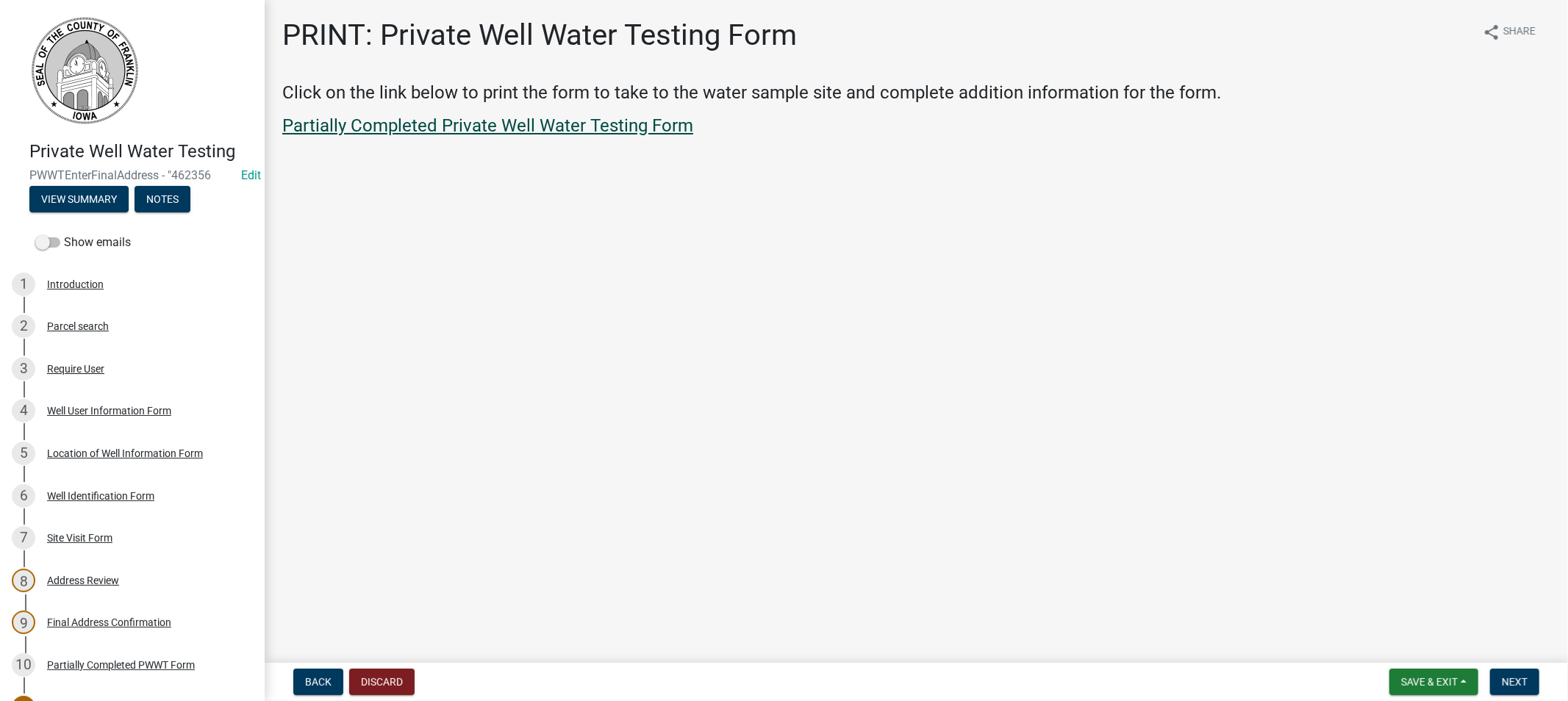
click at [445, 123] on link "Partially Completed Private Well Water Testing Form" at bounding box center [487, 125] width 411 height 20
click at [1433, 676] on span "Save & Exit" at bounding box center [1429, 682] width 57 height 12
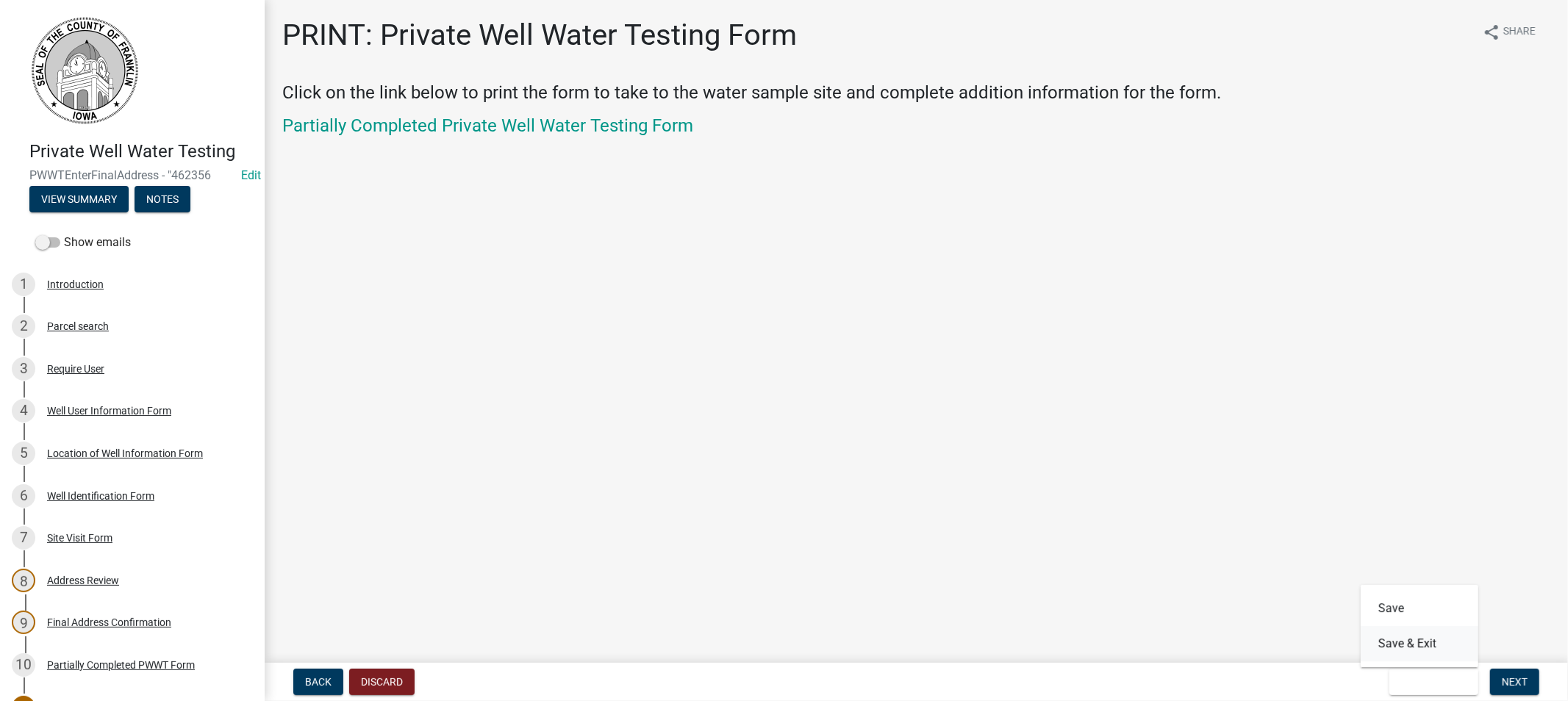
click at [1407, 644] on button "Save & Exit" at bounding box center [1420, 643] width 118 height 36
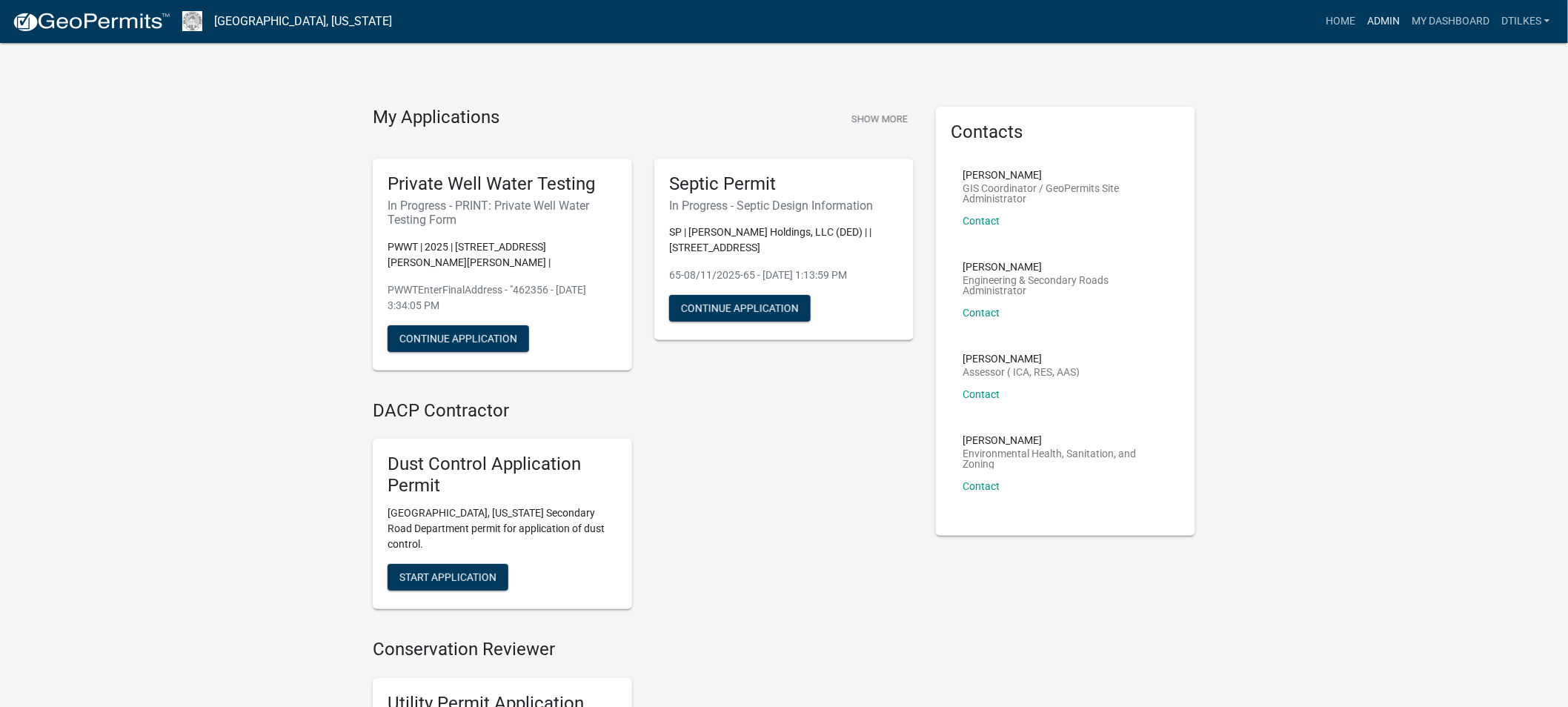
click at [1379, 18] on link "Admin" at bounding box center [1384, 21] width 45 height 28
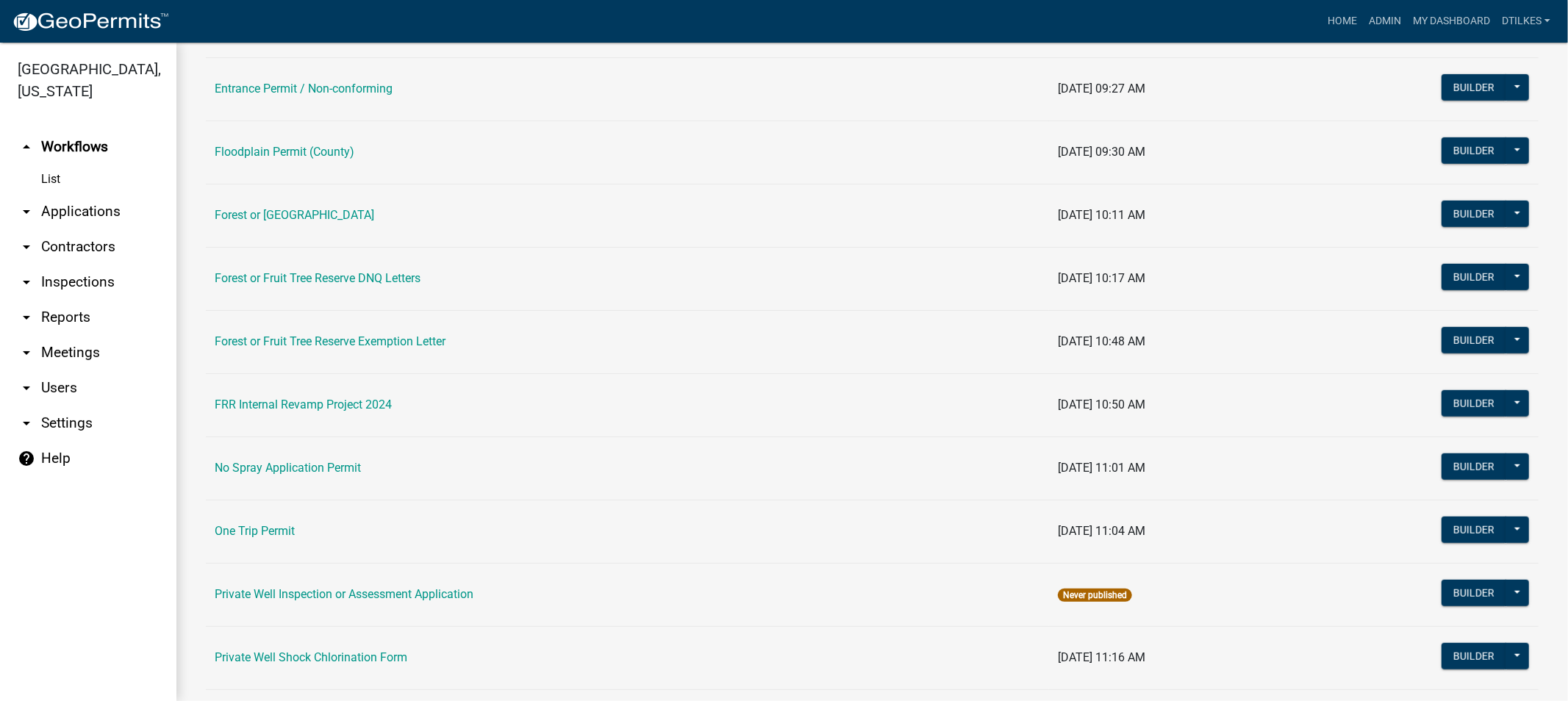
scroll to position [979, 0]
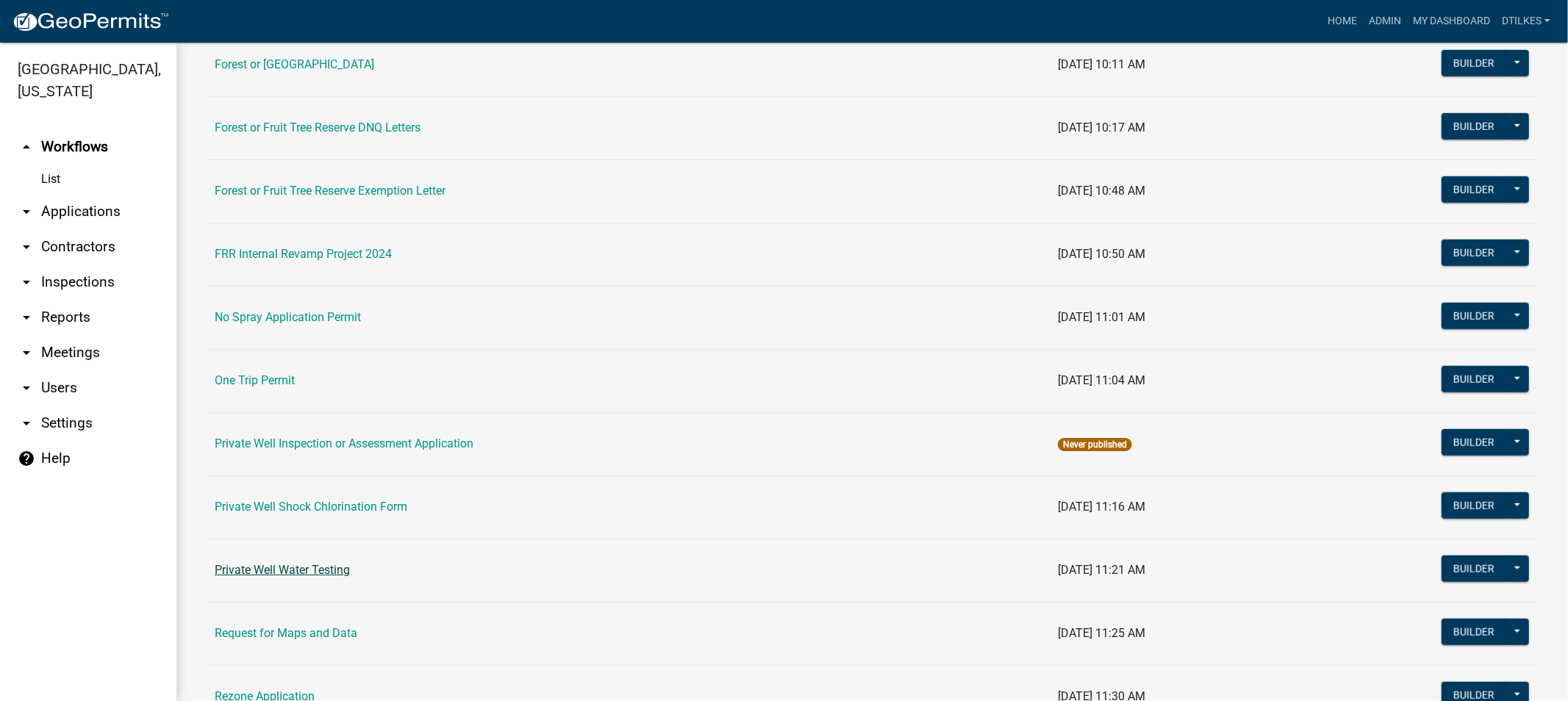
click at [285, 569] on link "Private Well Water Testing" at bounding box center [282, 570] width 135 height 14
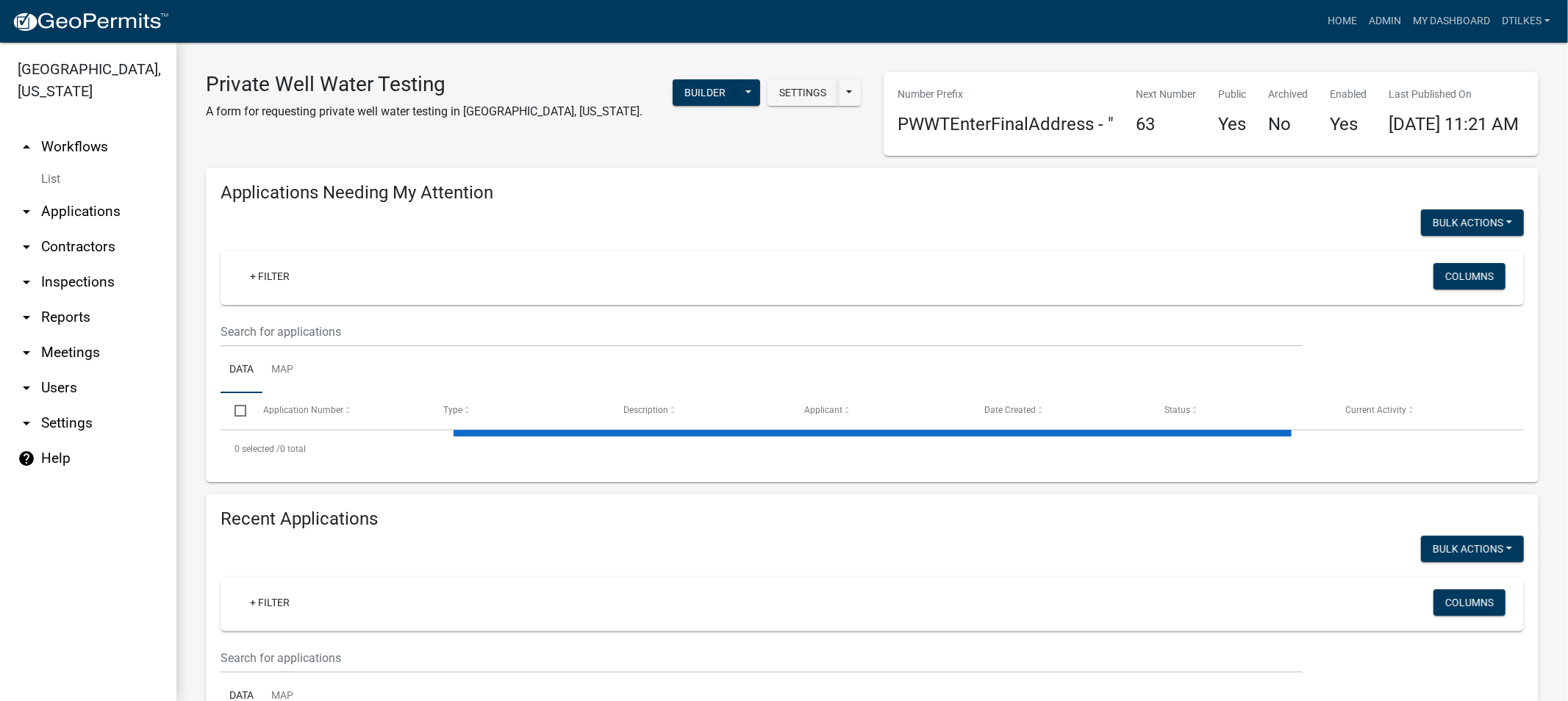
select select "2: 50"
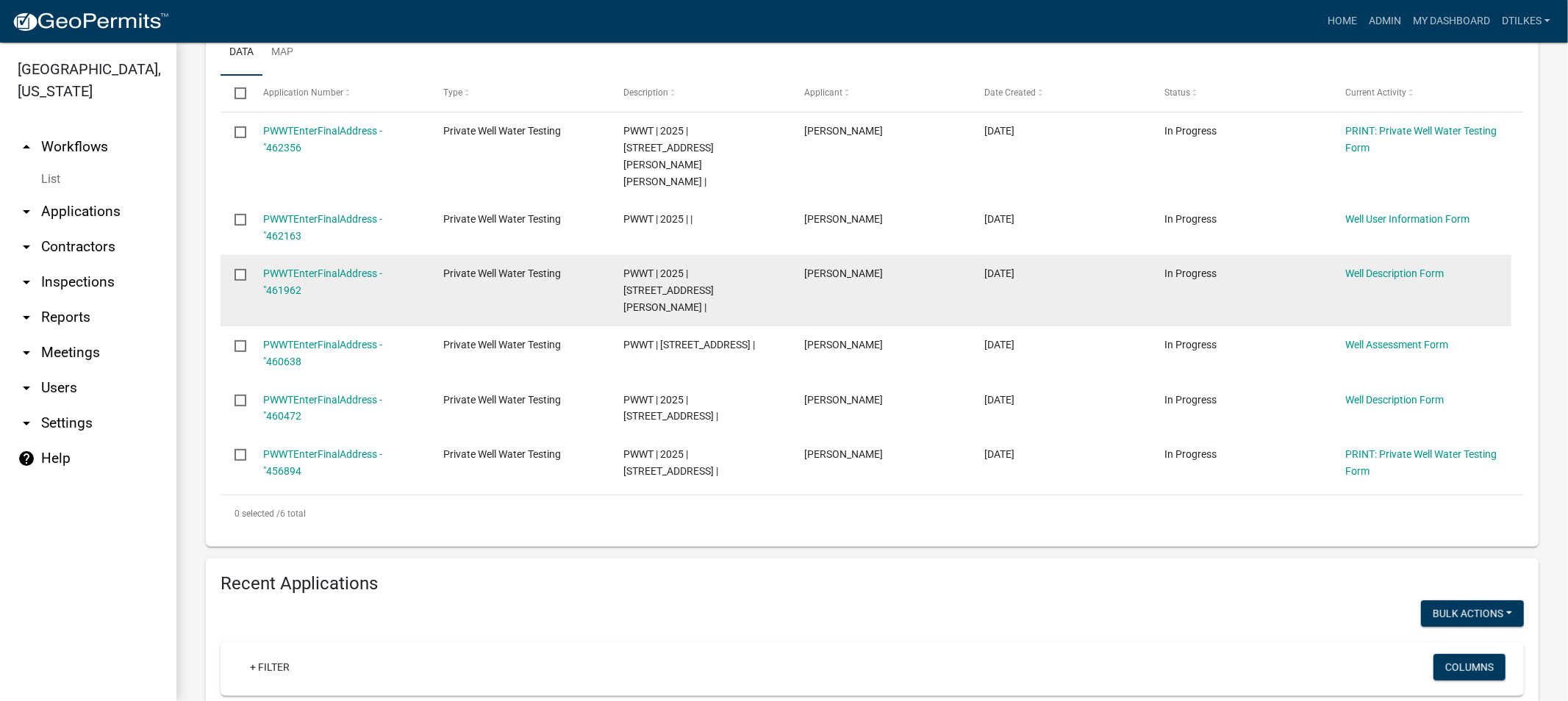
scroll to position [326, 0]
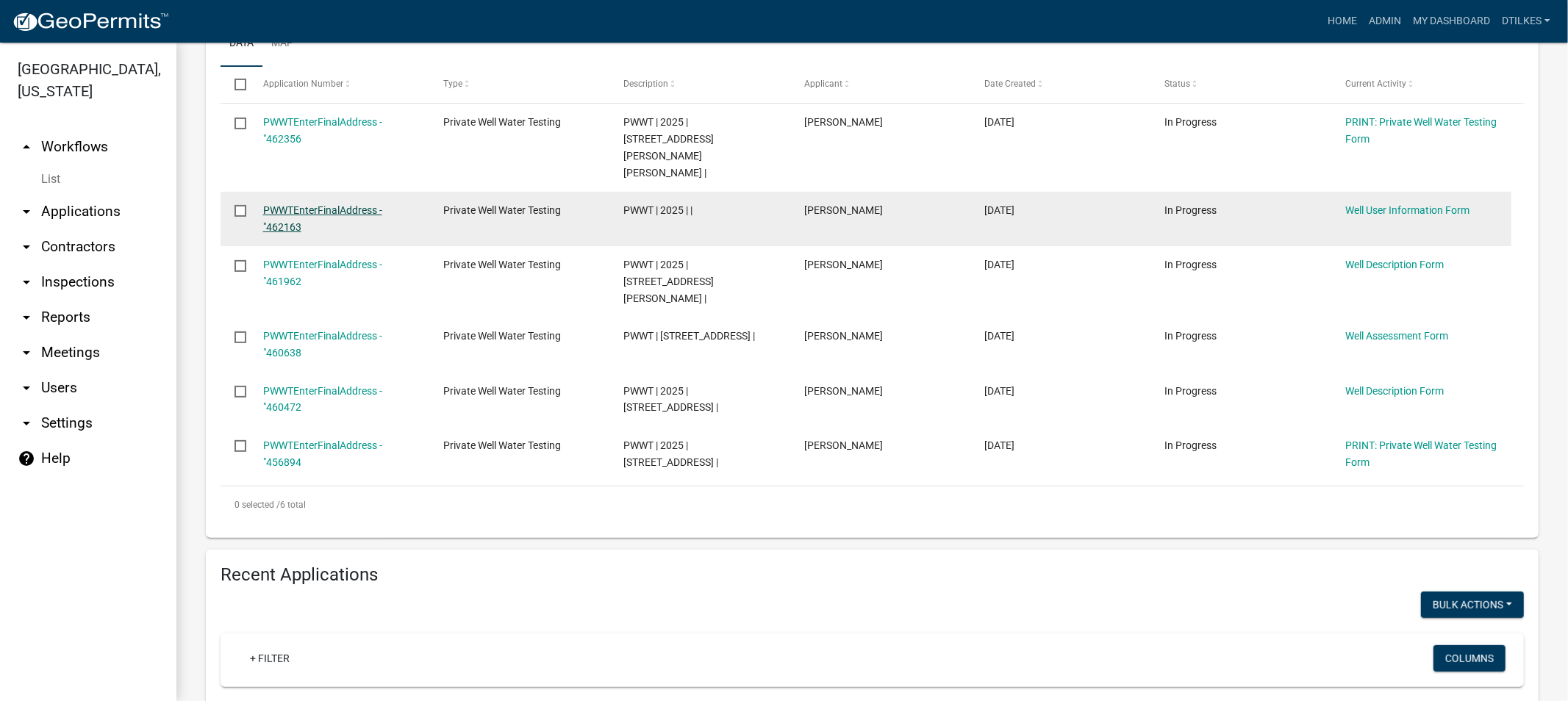
click at [279, 231] on link "PWWTEnterFinalAddress - "462163" at bounding box center [323, 219] width 119 height 29
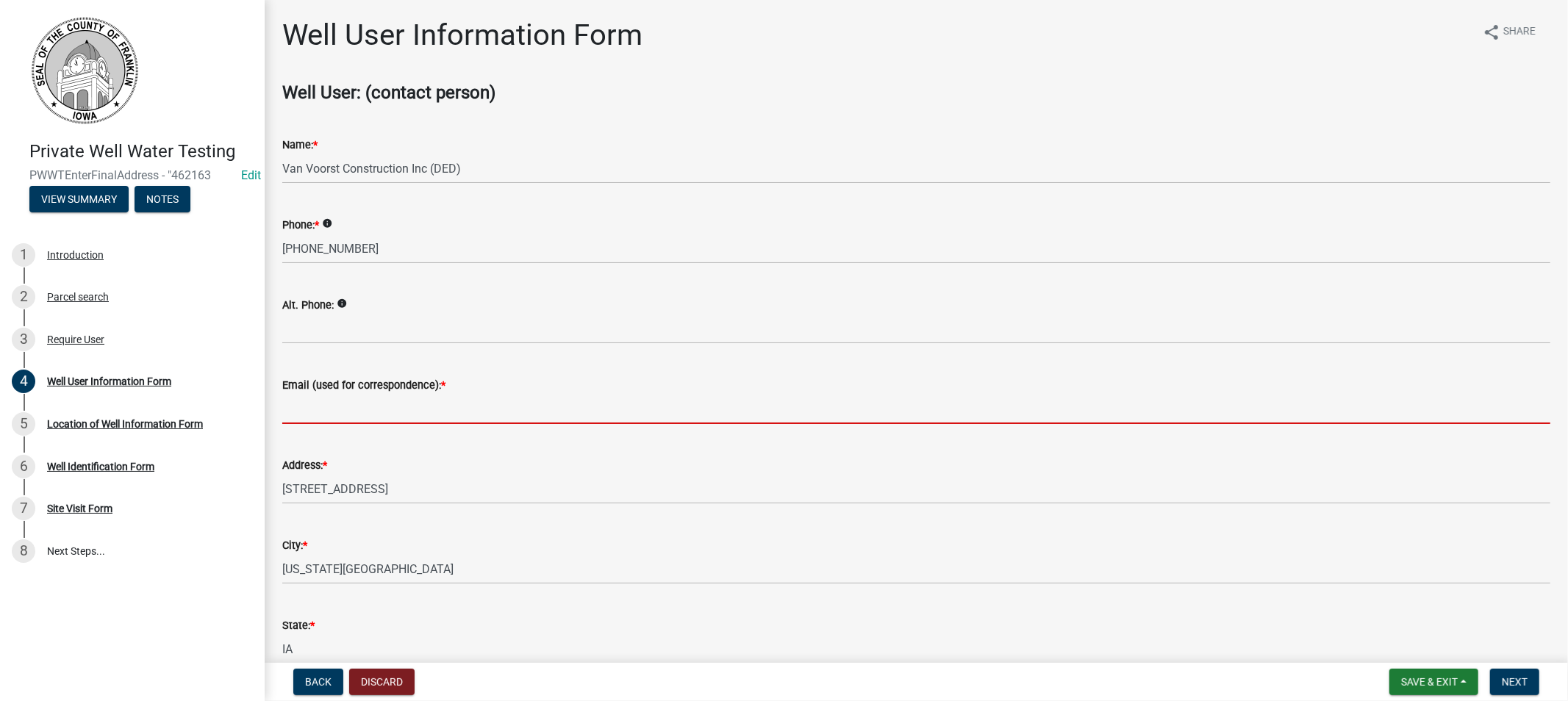
click at [311, 409] on input "Email (used for correspondence): *" at bounding box center [916, 408] width 1267 height 30
type input "[PERSON_NAME][EMAIL_ADDRESS][DOMAIN_NAME]"
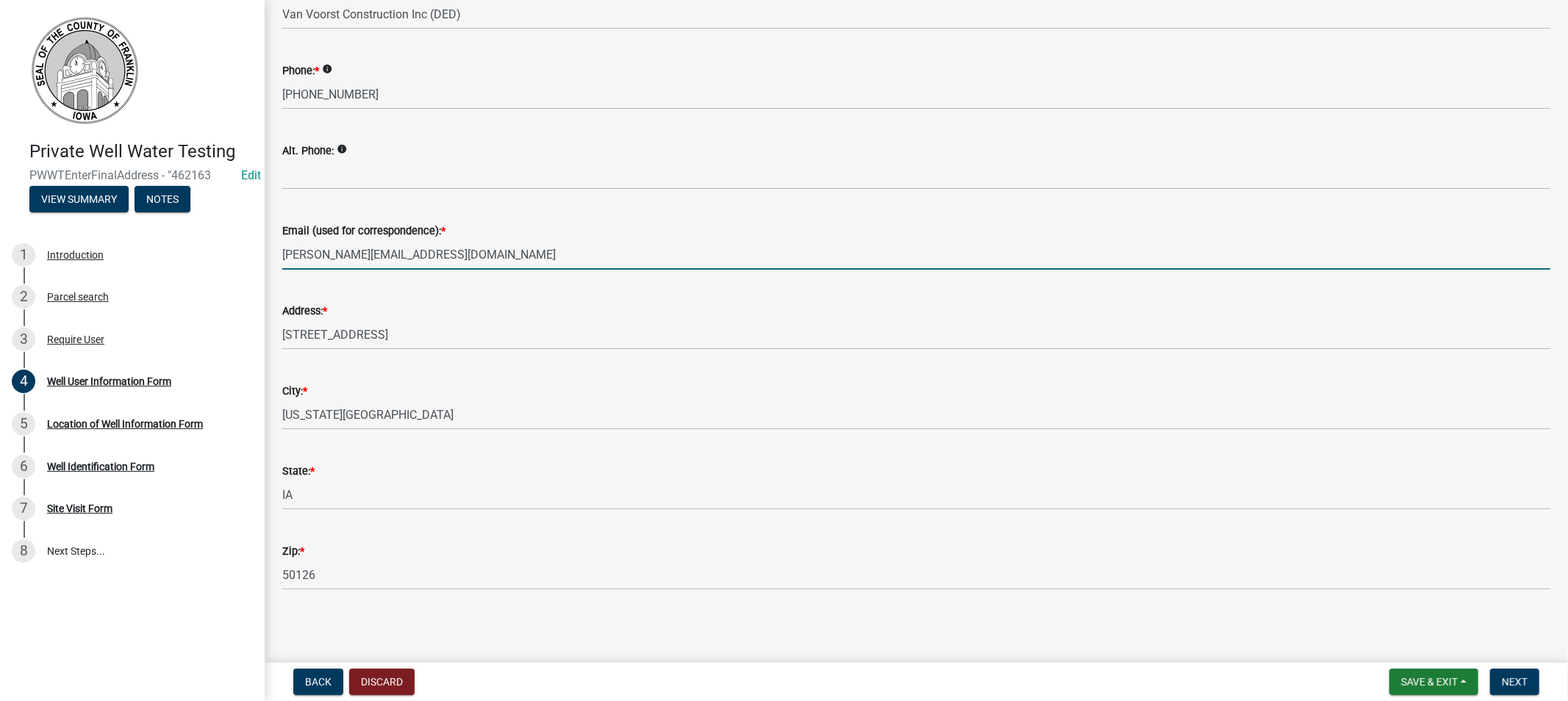
scroll to position [156, 0]
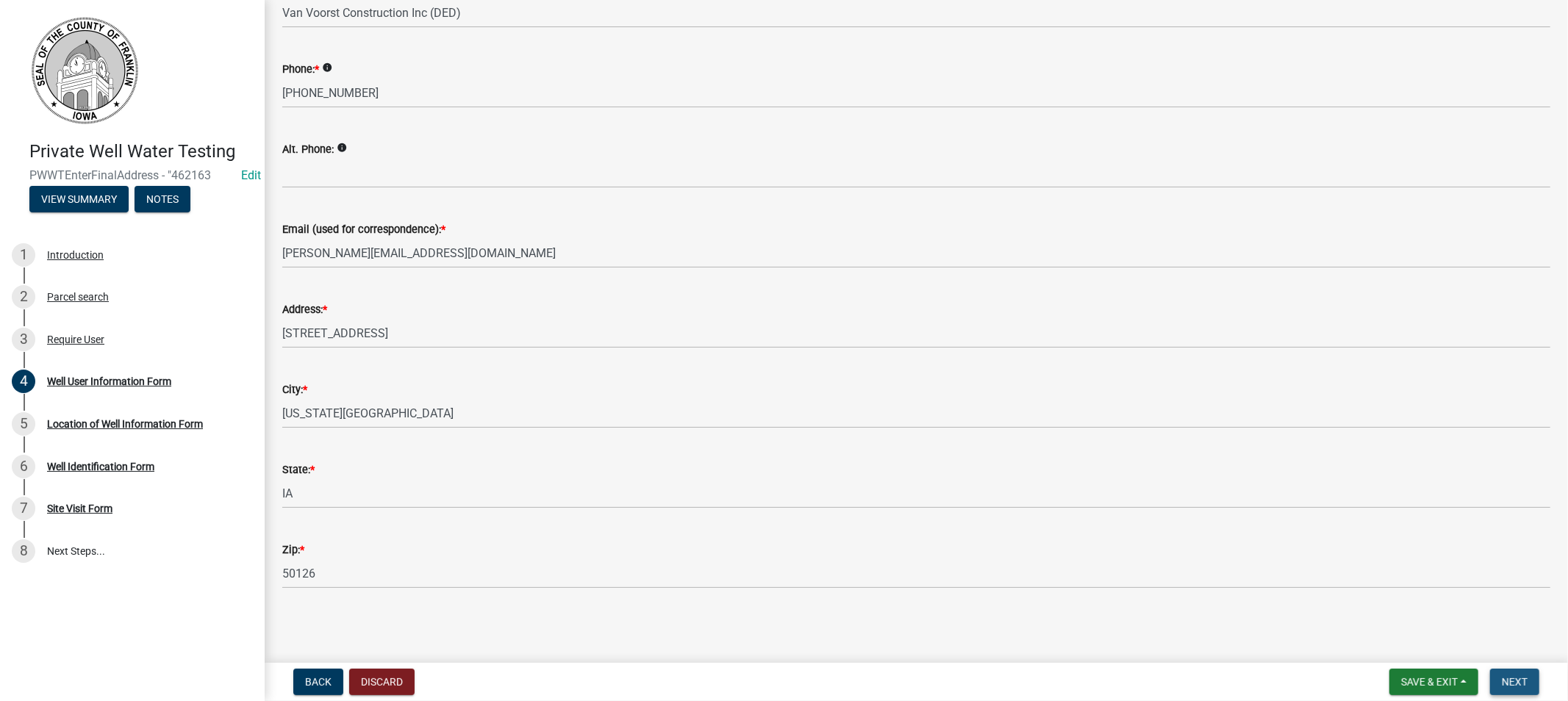
click at [1503, 678] on span "Next" at bounding box center [1514, 682] width 26 height 12
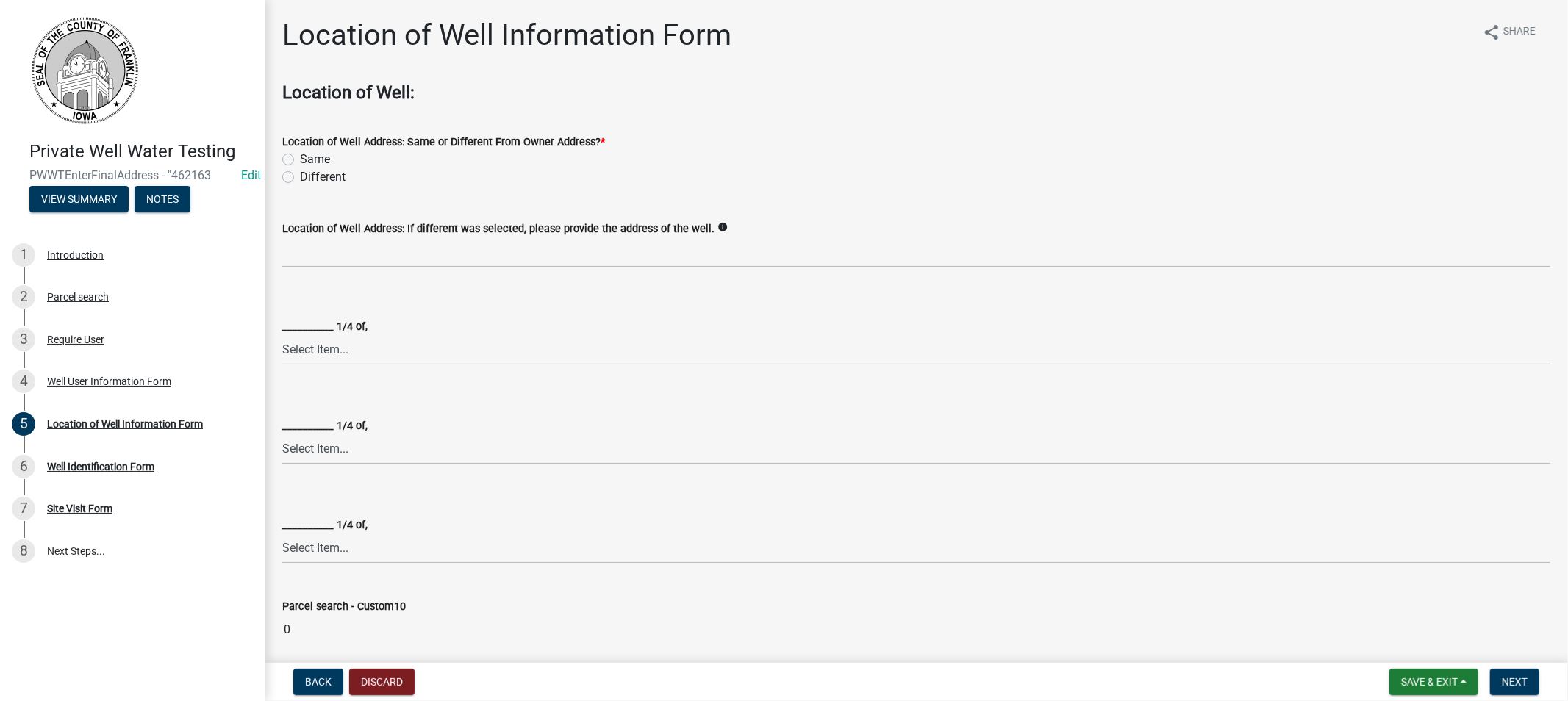
click at [300, 157] on label "Same" at bounding box center [314, 159] width 30 height 17
click at [300, 157] on input "Same" at bounding box center [304, 155] width 10 height 10
radio input "true"
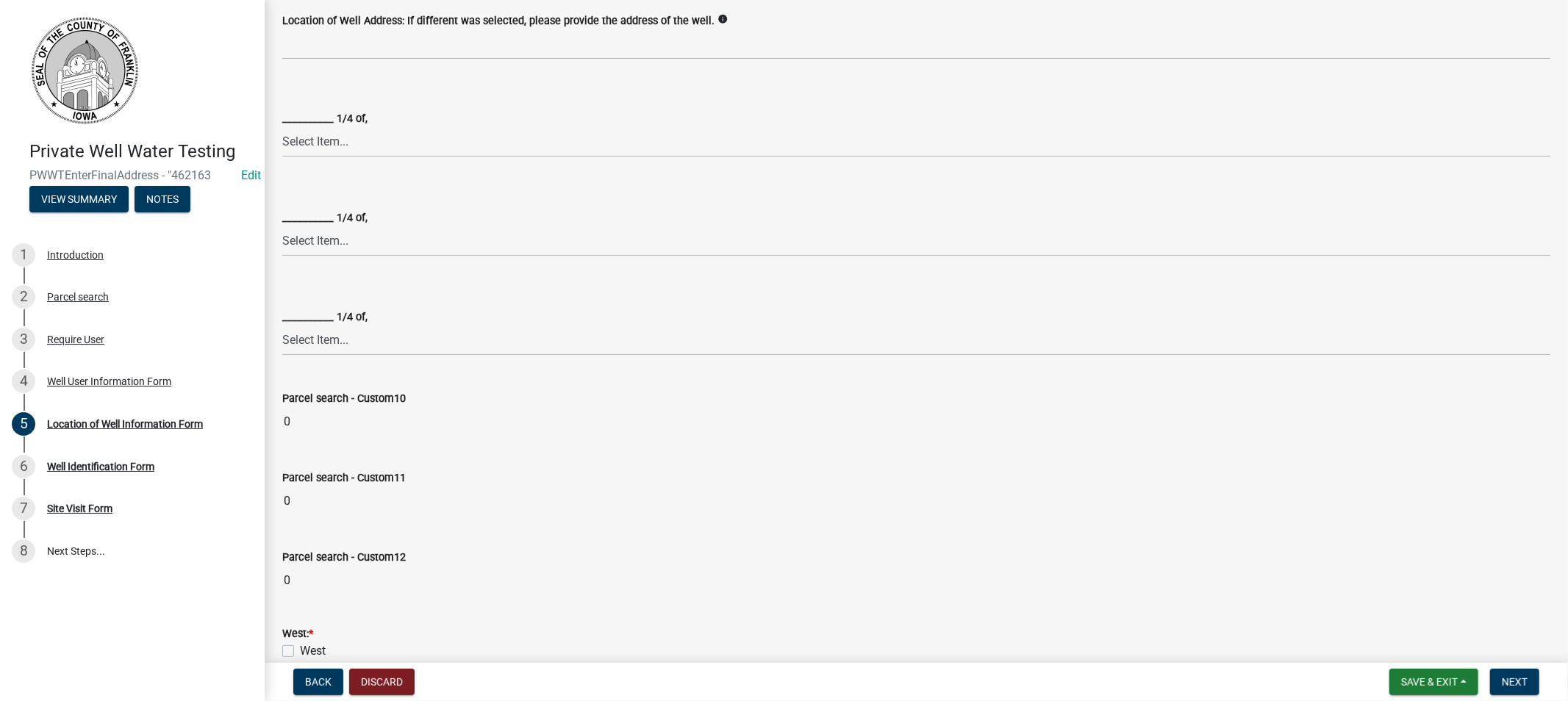
scroll to position [82, 0]
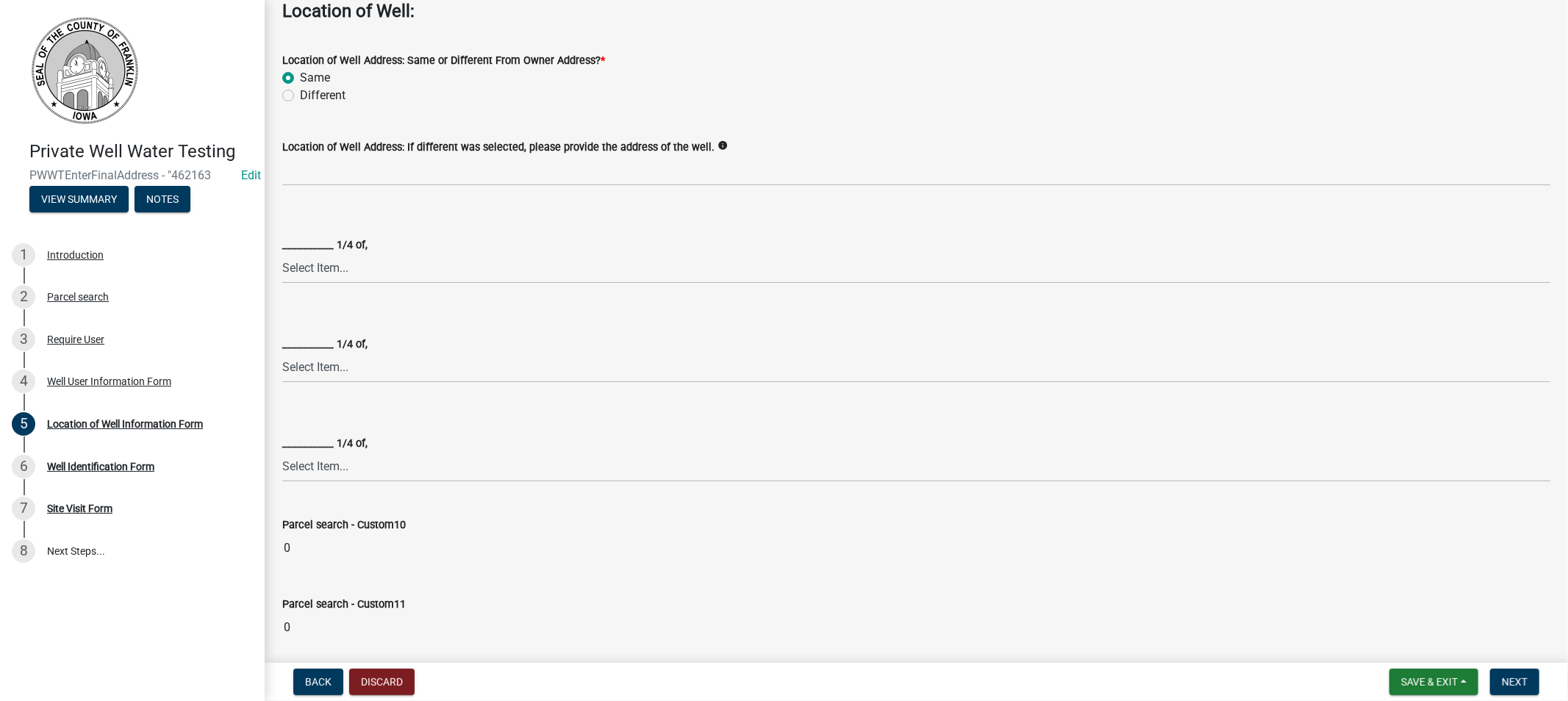
click at [300, 92] on label "Different" at bounding box center [322, 95] width 45 height 17
click at [300, 92] on input "Different" at bounding box center [304, 91] width 10 height 10
radio input "true"
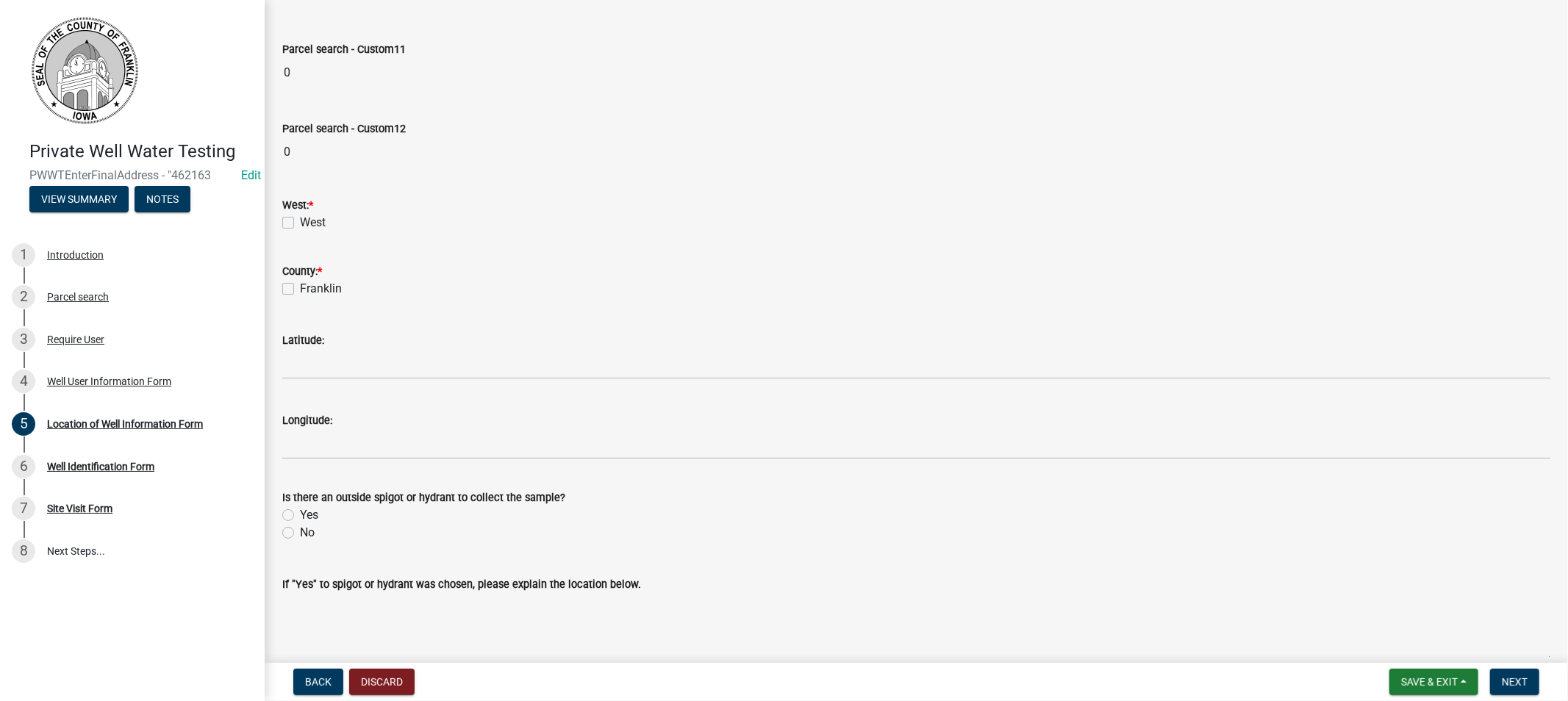
scroll to position [653, 0]
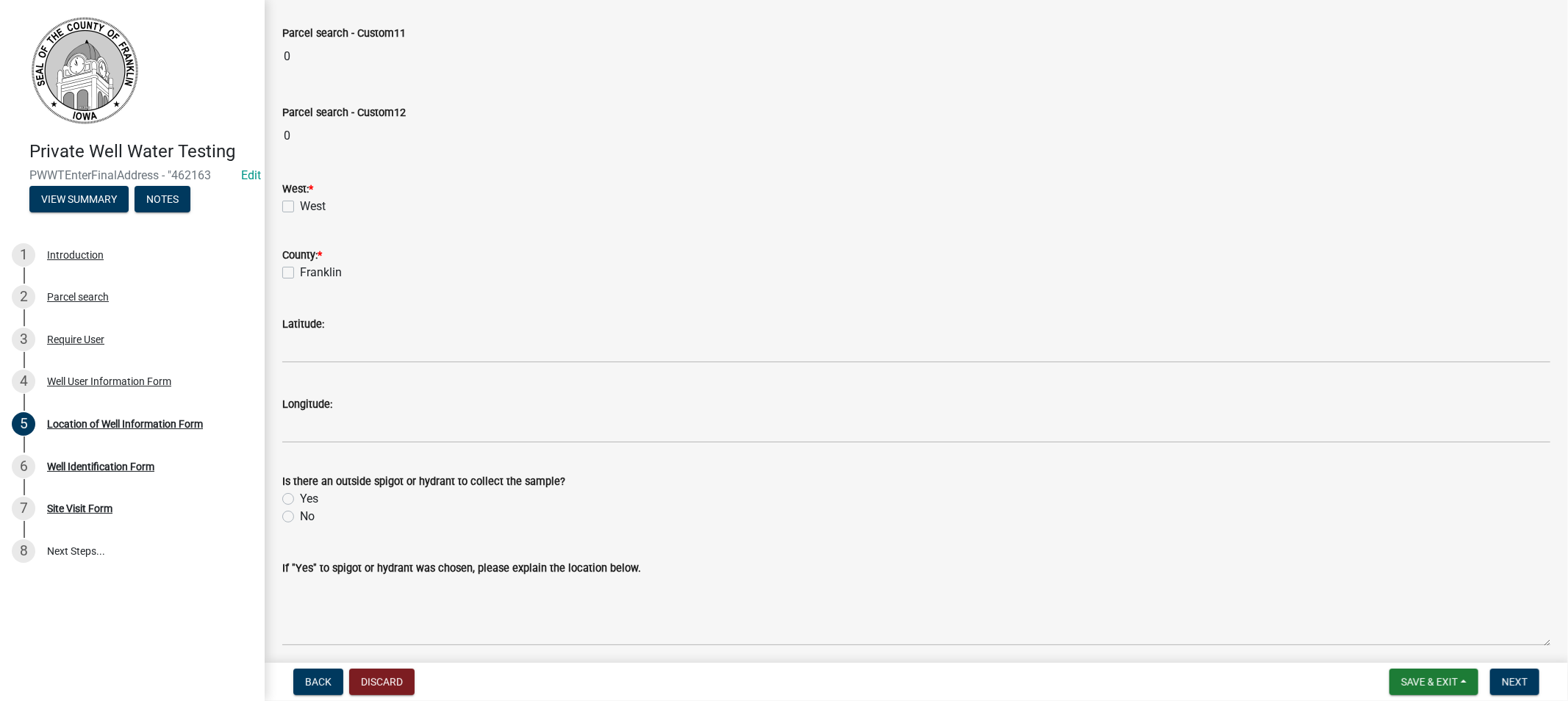
click at [300, 208] on label "West" at bounding box center [312, 206] width 26 height 17
click at [300, 207] on input "West" at bounding box center [304, 202] width 10 height 10
checkbox input "true"
click at [300, 272] on label "Franklin" at bounding box center [321, 273] width 42 height 17
click at [300, 272] on input "Franklin" at bounding box center [304, 269] width 10 height 10
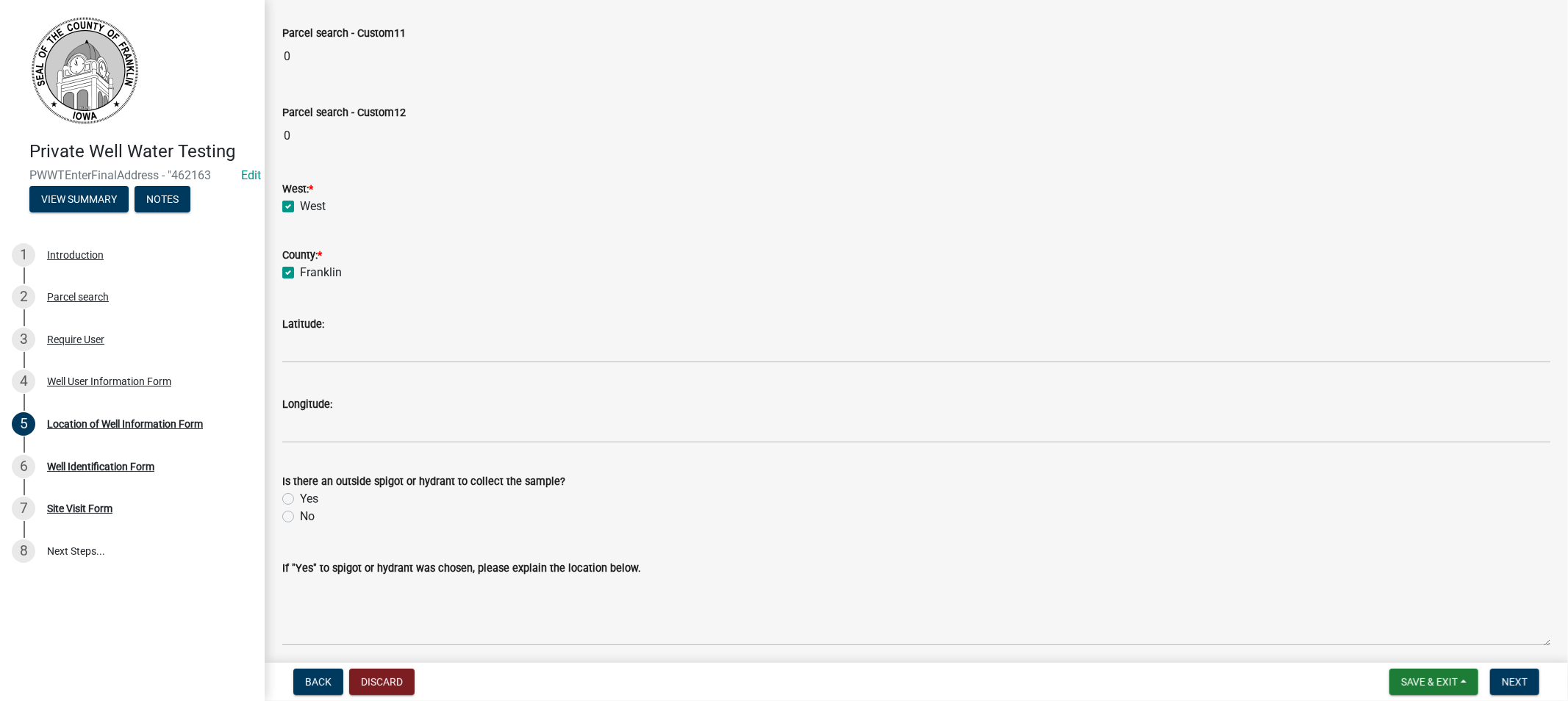
checkbox input "true"
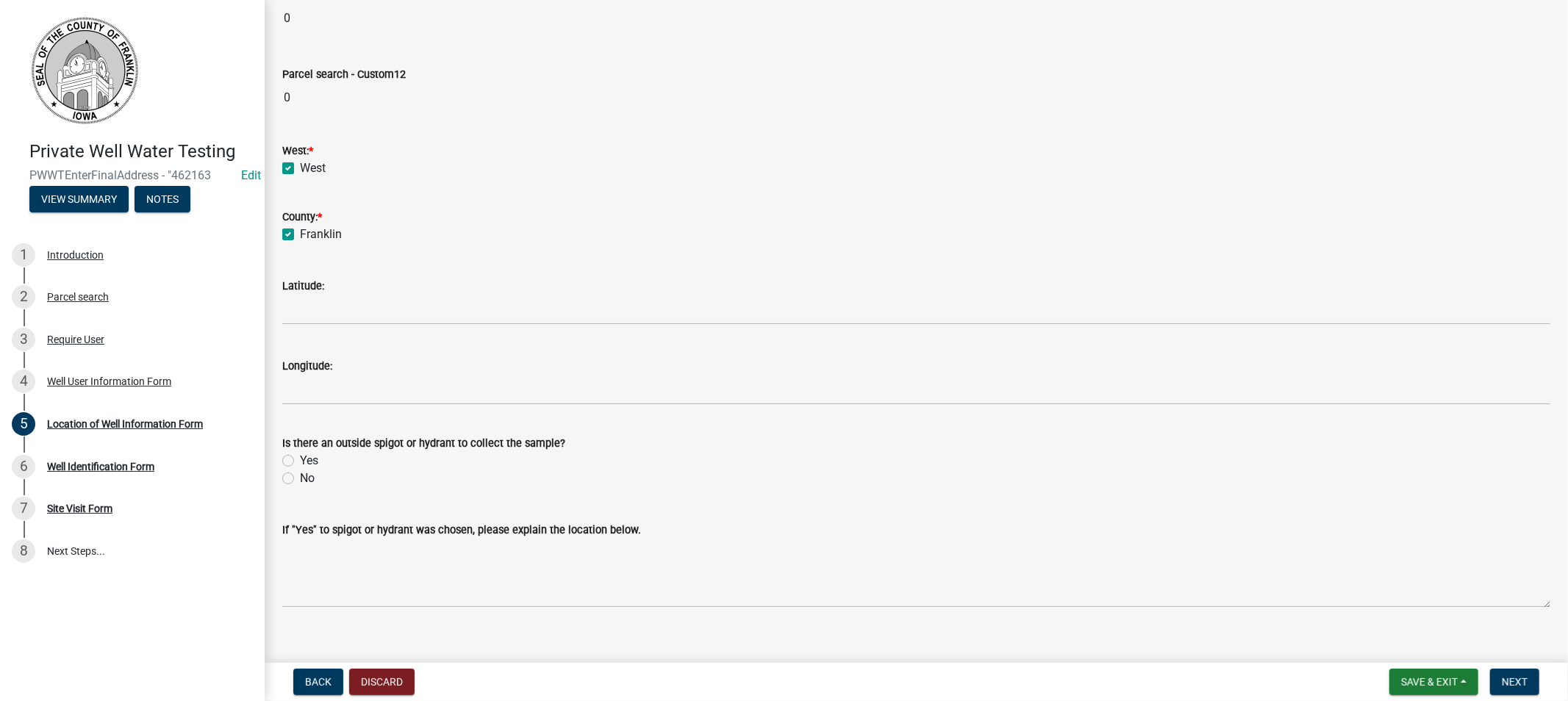
scroll to position [710, 0]
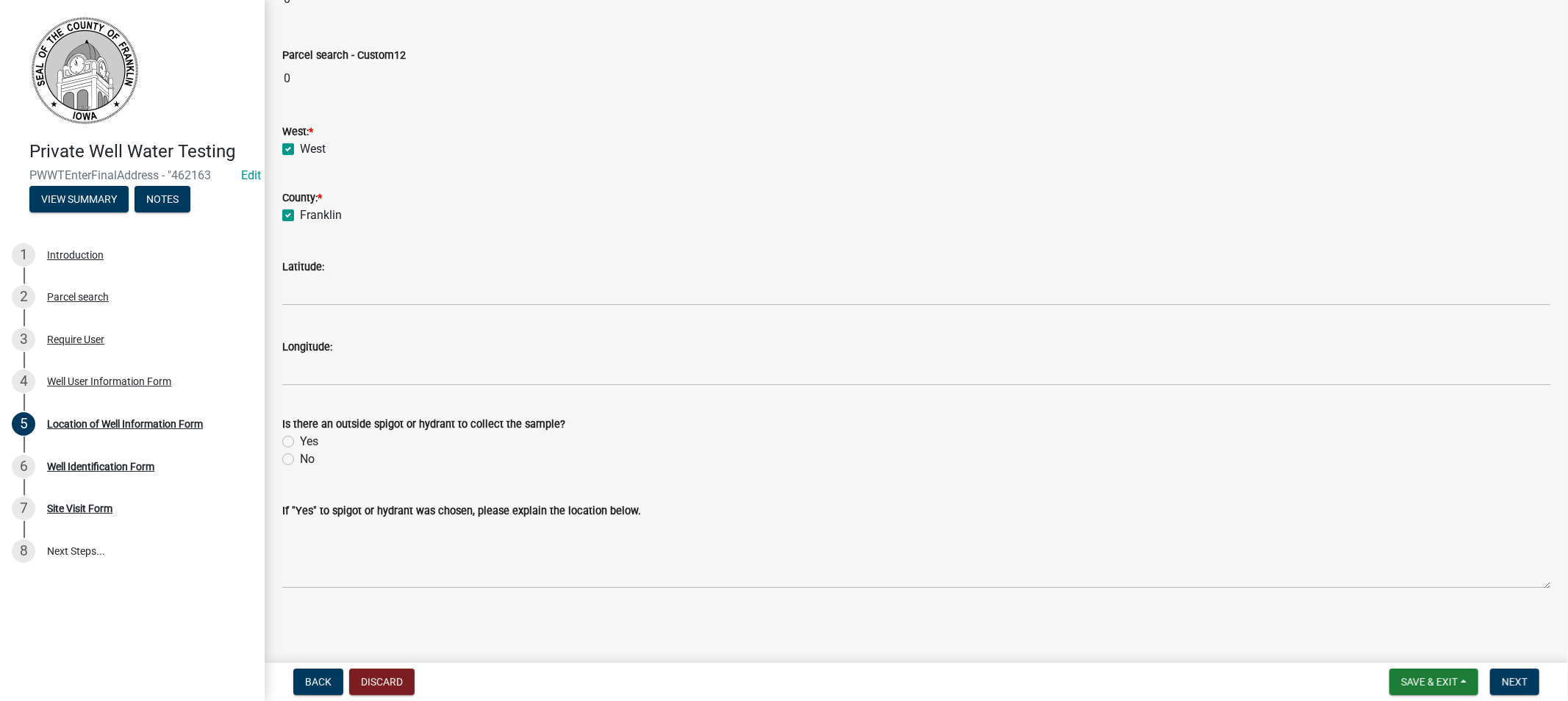
click at [300, 442] on label "Yes" at bounding box center [308, 442] width 18 height 17
click at [300, 442] on input "Yes" at bounding box center [304, 438] width 10 height 10
radio input "true"
click at [1516, 673] on button "Next" at bounding box center [1514, 681] width 49 height 26
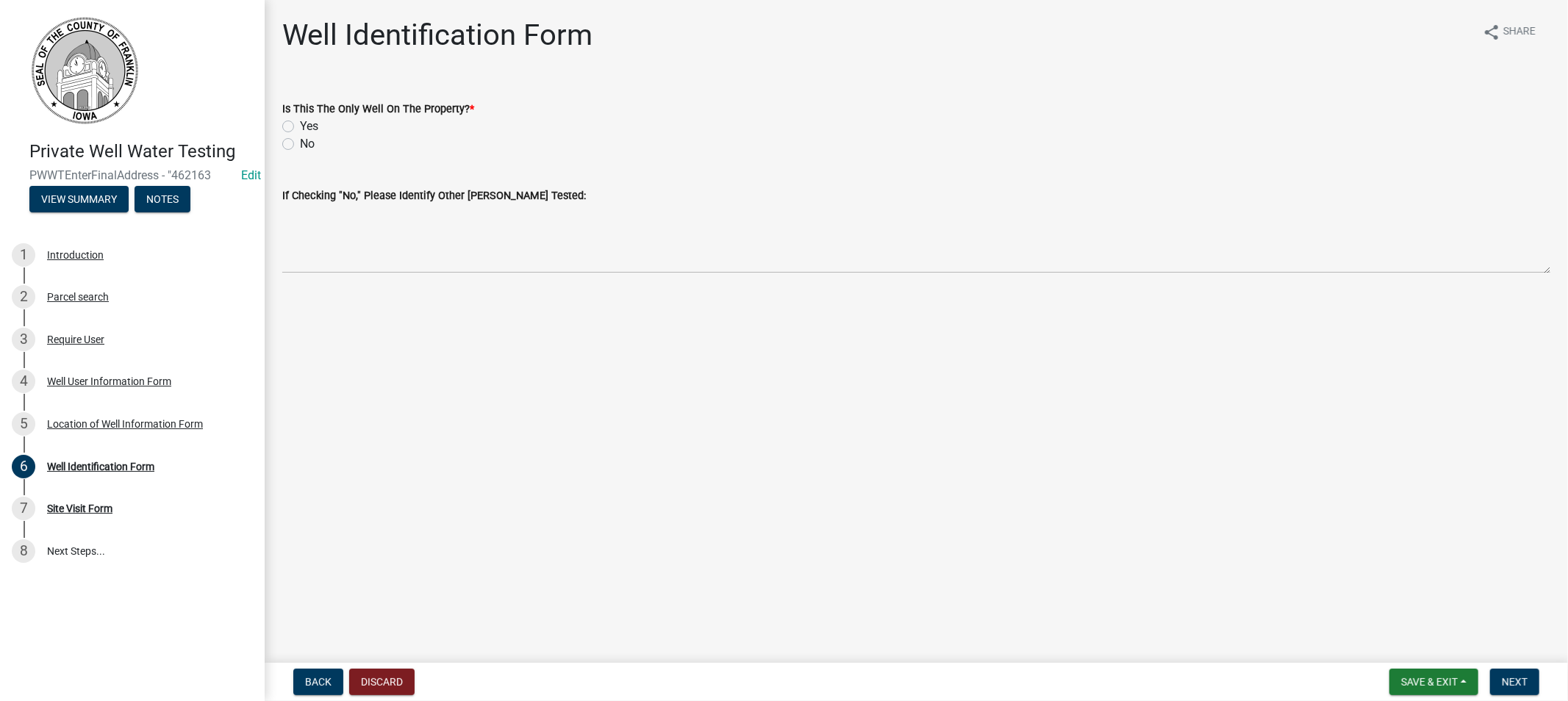
click at [300, 123] on label "Yes" at bounding box center [308, 126] width 18 height 17
click at [300, 123] on input "Yes" at bounding box center [304, 122] width 10 height 10
radio input "true"
click at [1505, 677] on span "Next" at bounding box center [1514, 682] width 26 height 12
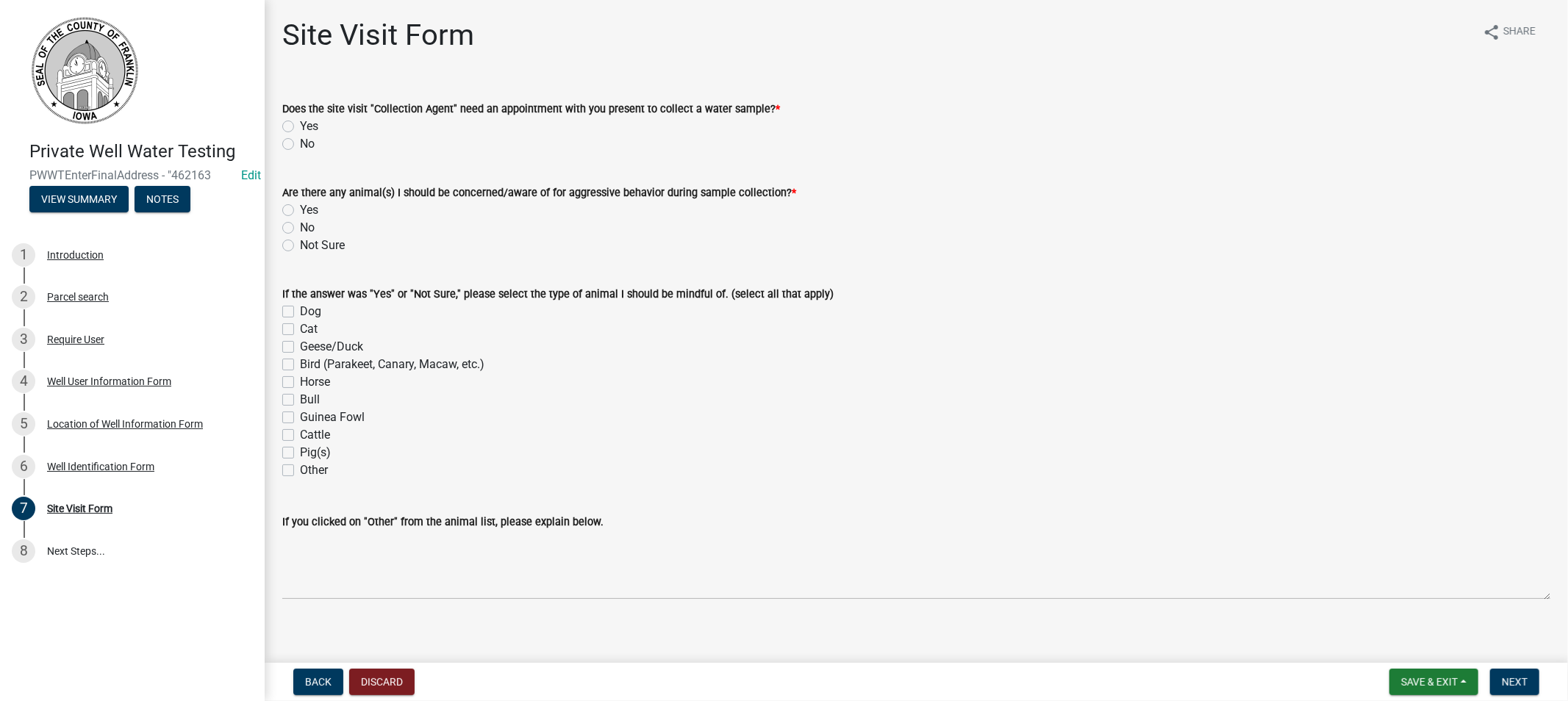
click at [300, 144] on label "No" at bounding box center [306, 143] width 14 height 17
click at [300, 144] on input "No" at bounding box center [304, 140] width 10 height 10
radio input "true"
click at [300, 226] on label "No" at bounding box center [306, 227] width 14 height 17
click at [300, 226] on input "No" at bounding box center [304, 223] width 10 height 10
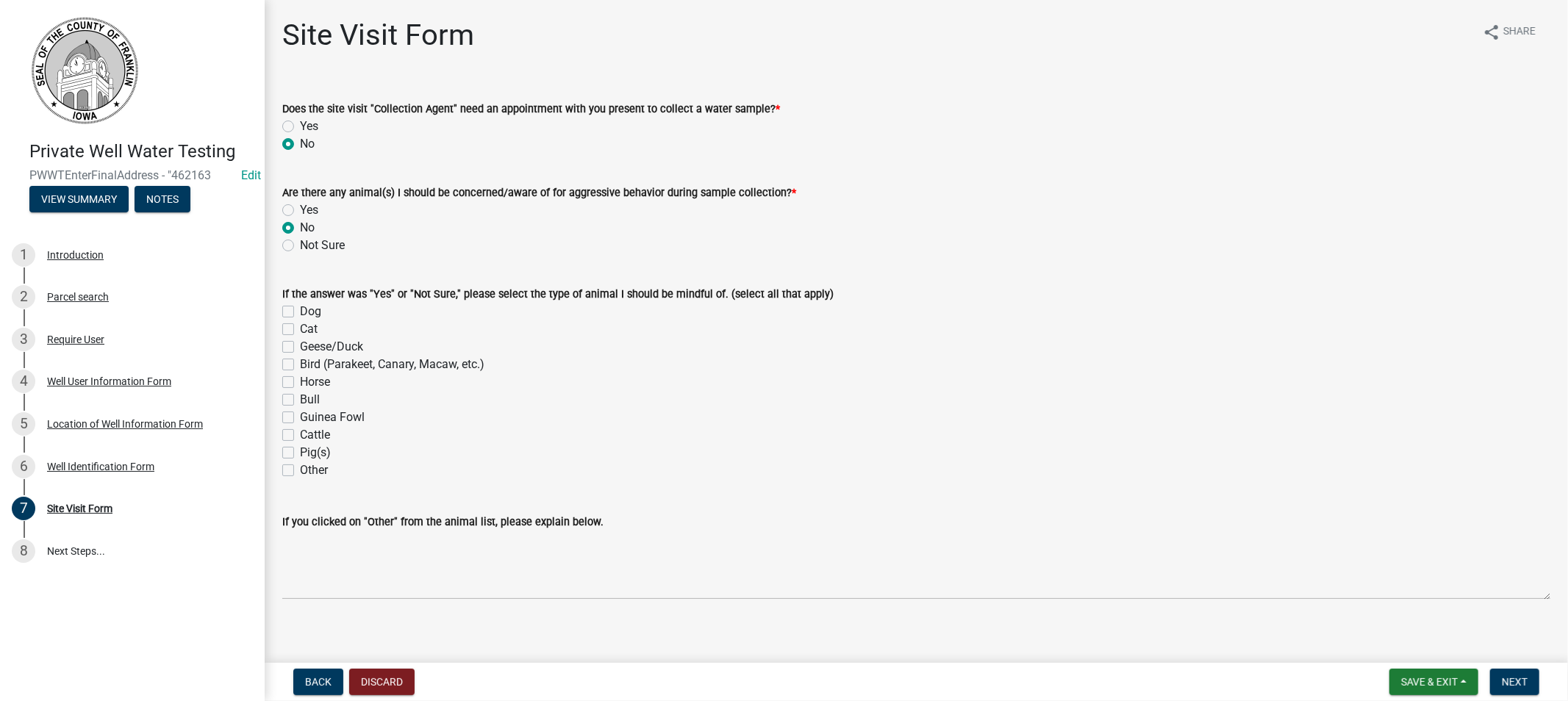
radio input "true"
click at [1523, 681] on span "Next" at bounding box center [1514, 682] width 26 height 12
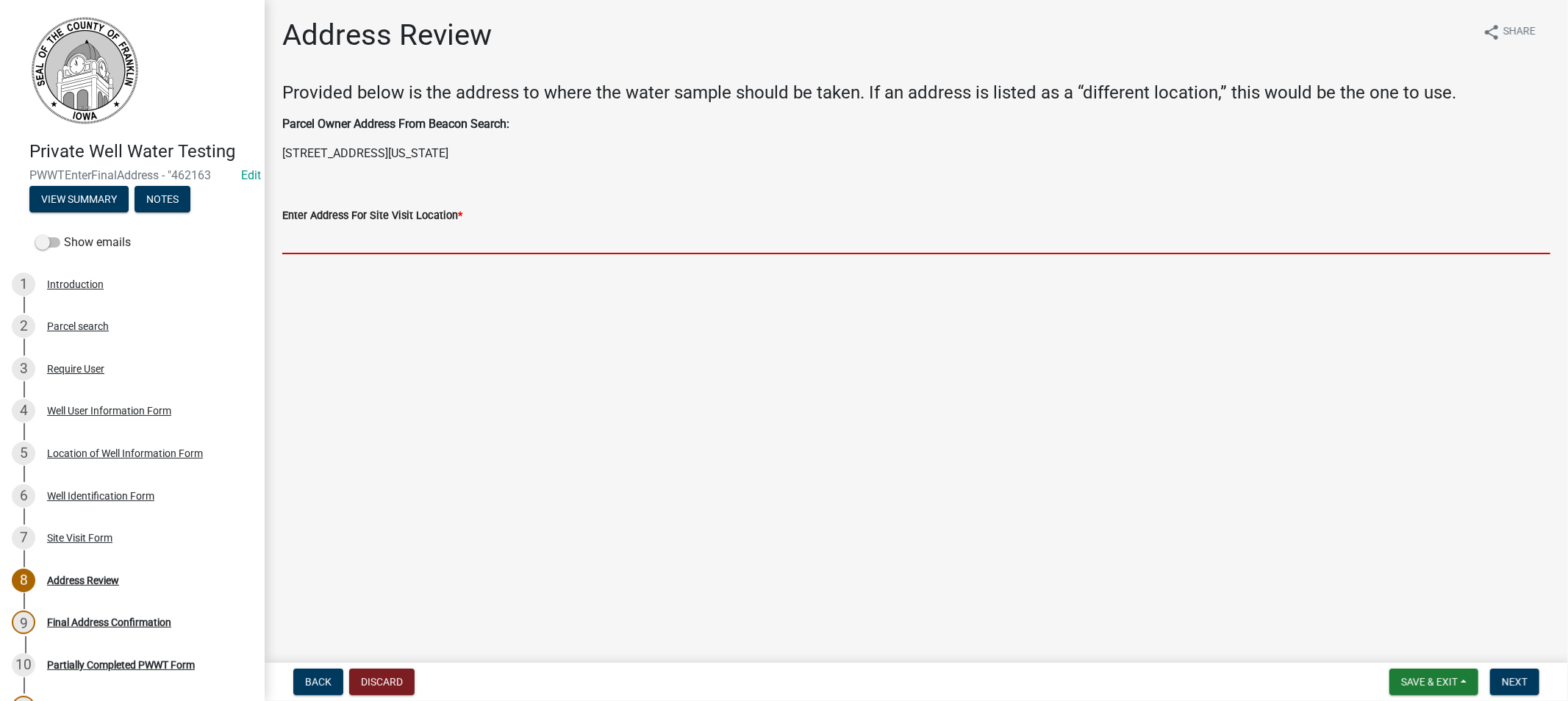
click at [352, 240] on input "Enter Address For Site Visit Location *" at bounding box center [916, 239] width 1267 height 30
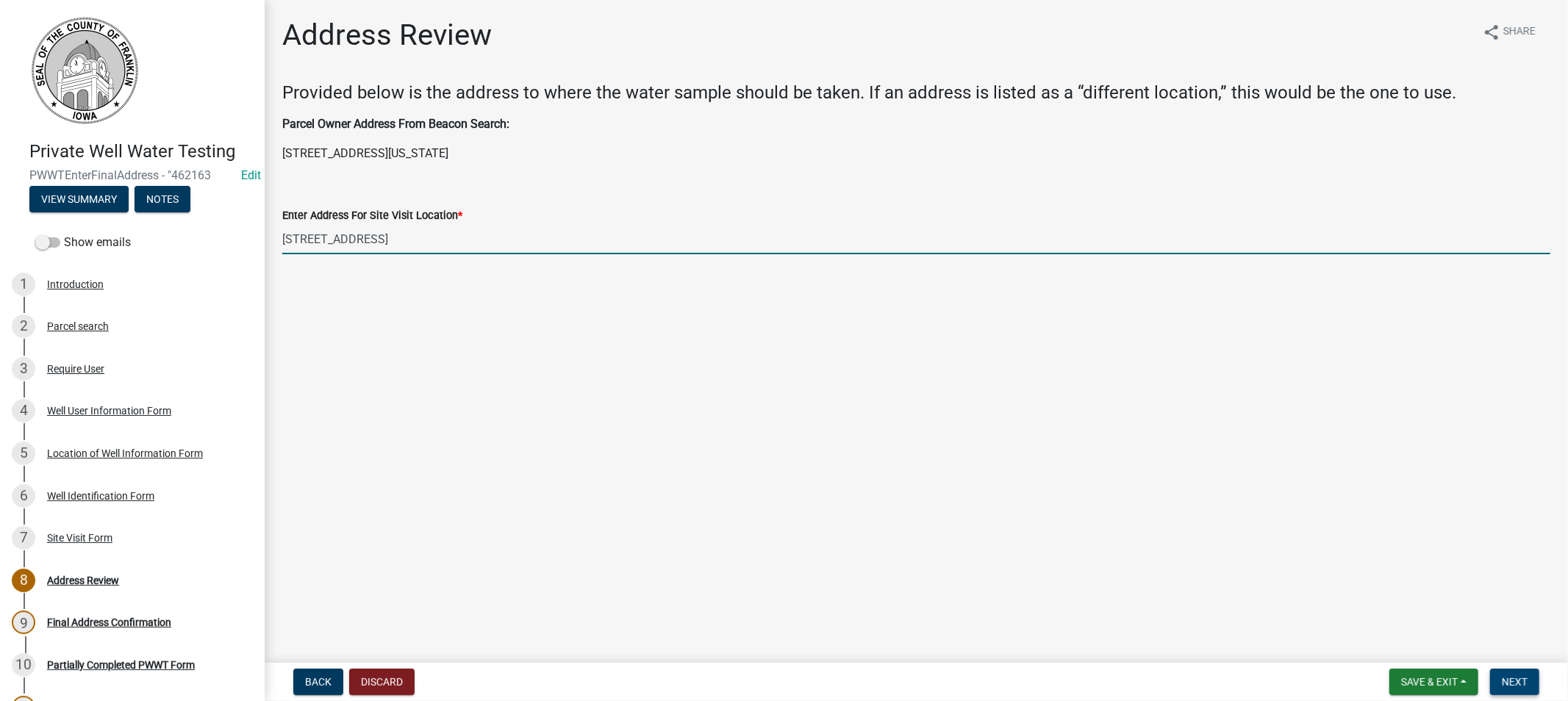
type input "[STREET_ADDRESS]"
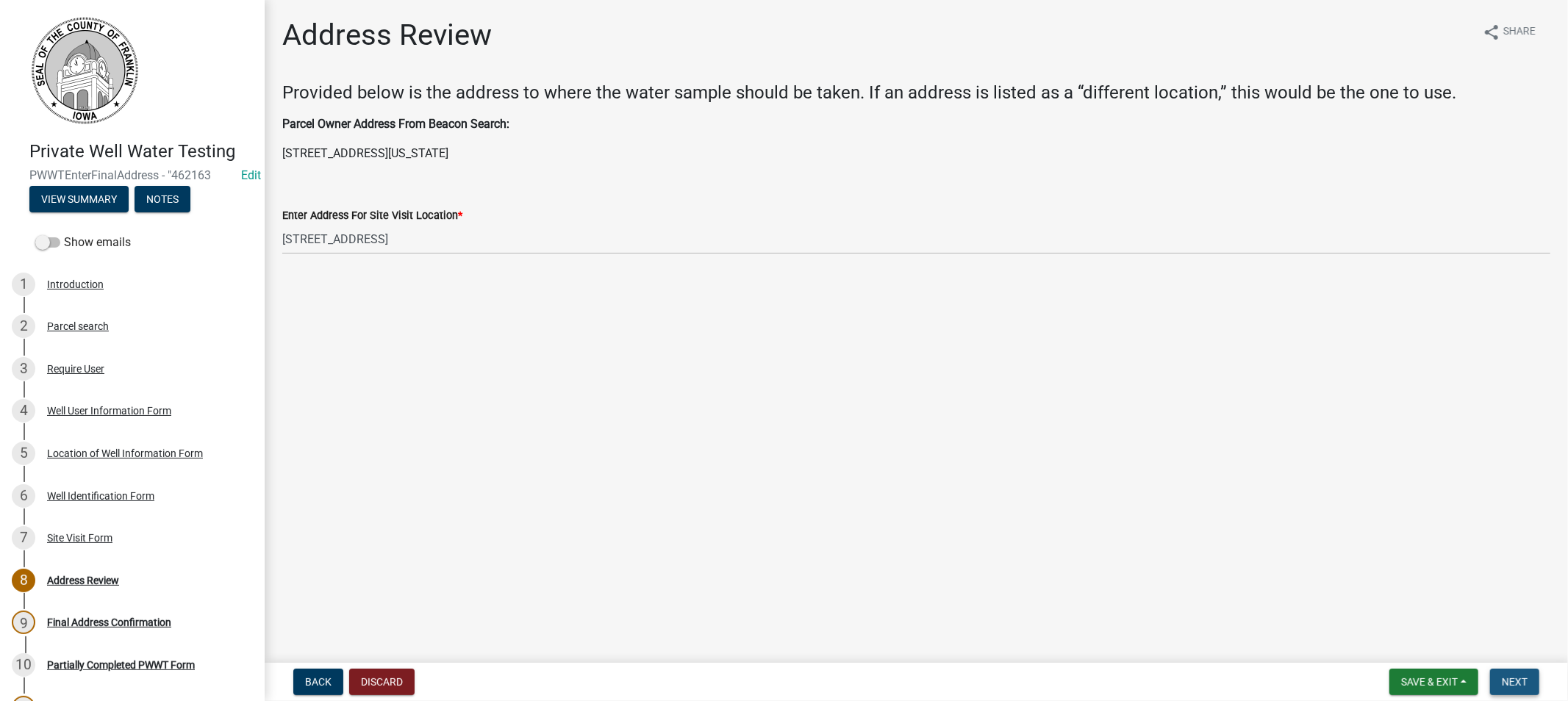
click at [1508, 684] on span "Next" at bounding box center [1514, 682] width 26 height 12
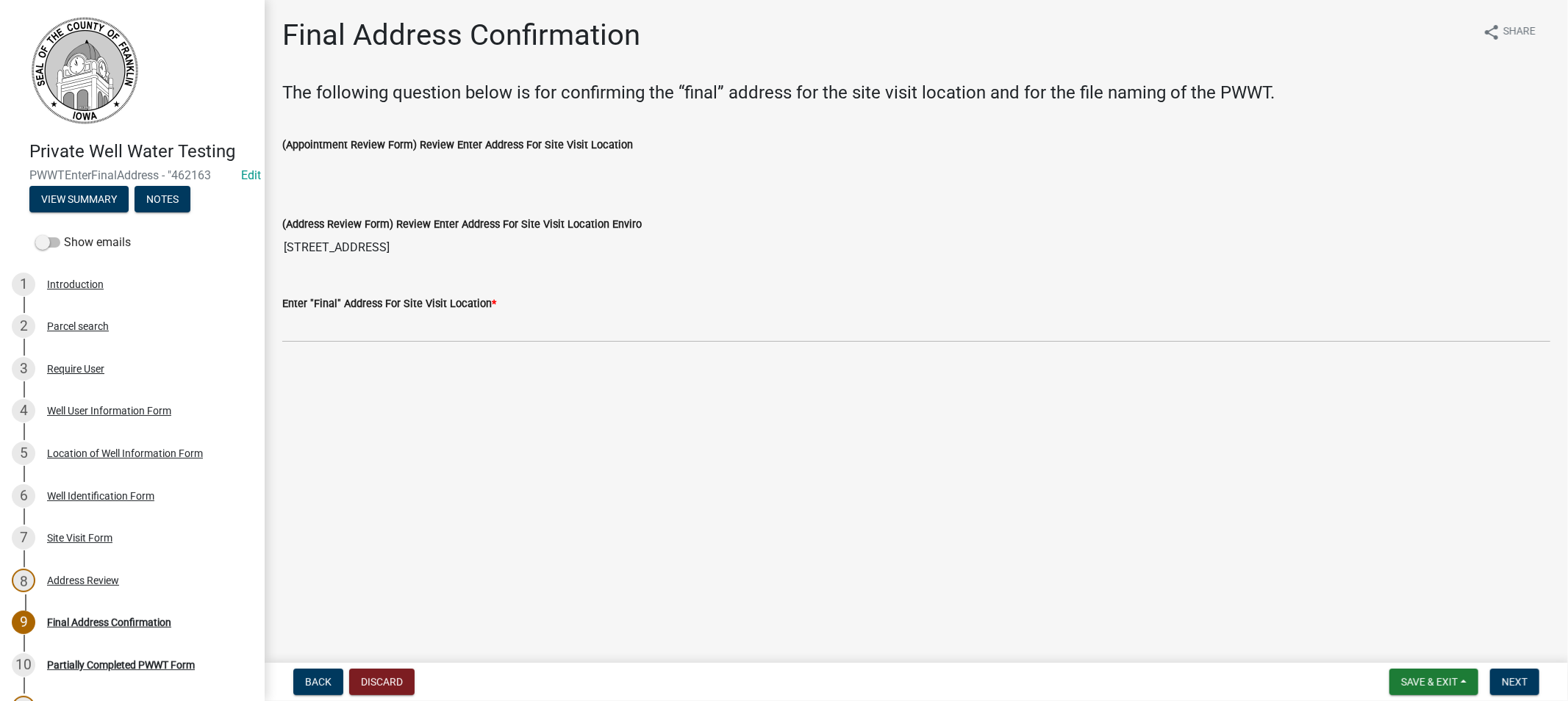
drag, startPoint x: 396, startPoint y: 245, endPoint x: 273, endPoint y: 252, distance: 123.2
click at [273, 252] on div "(Address Review Form) Review Enter Address For Site Visit Location Enviro [STRE…" at bounding box center [916, 228] width 1290 height 67
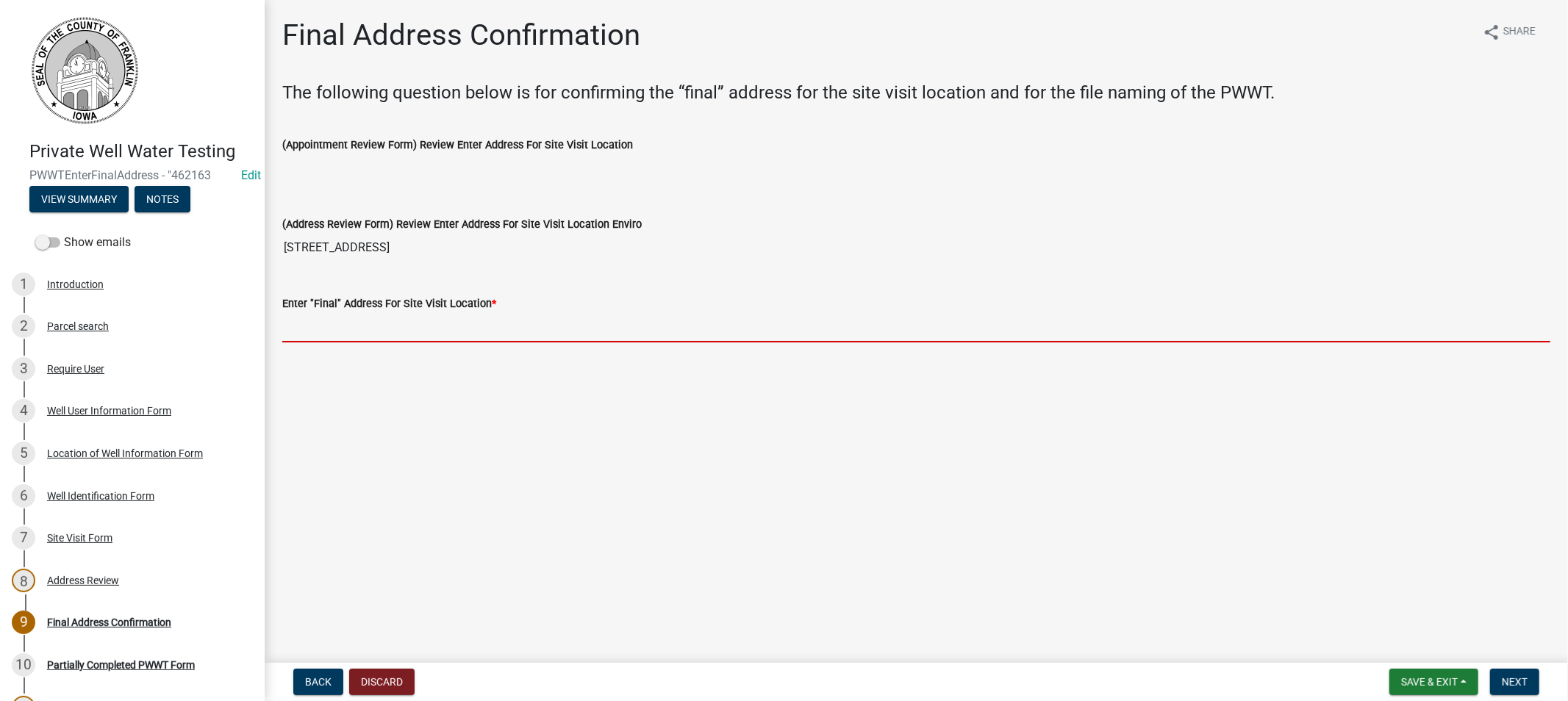
click at [333, 333] on input "Enter "Final" Address For Site Visit Location *" at bounding box center [916, 326] width 1267 height 30
paste input "[STREET_ADDRESS]"
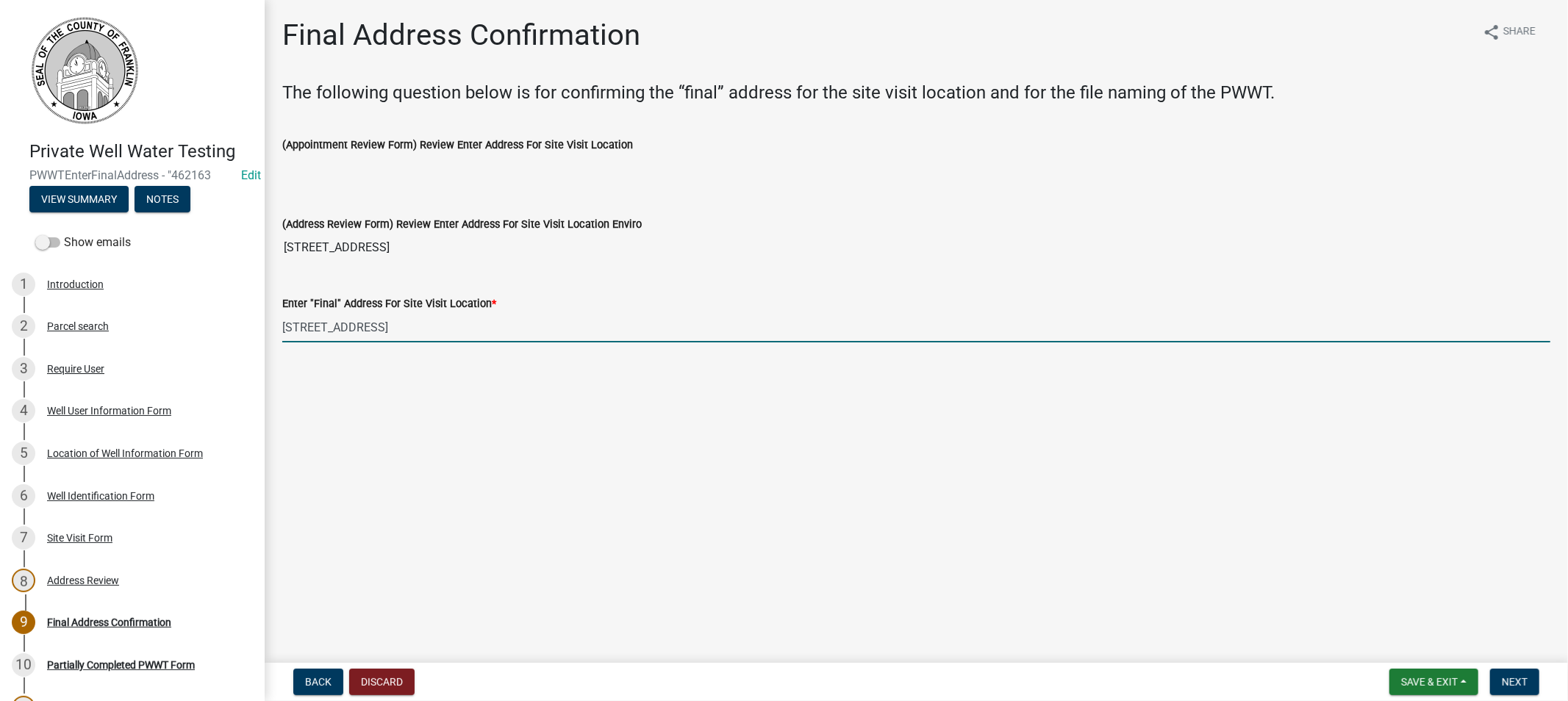
type input "[STREET_ADDRESS]"
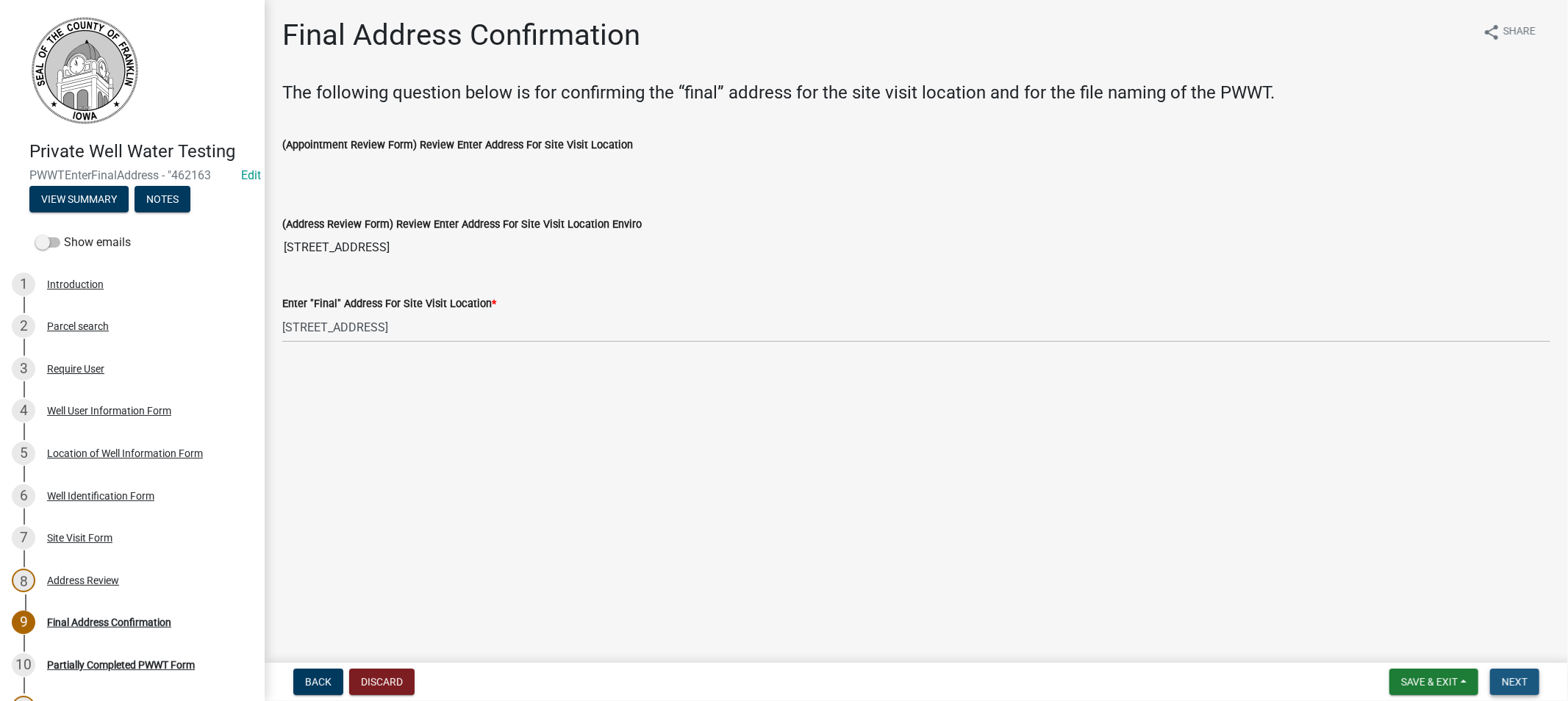
drag, startPoint x: 1516, startPoint y: 681, endPoint x: 1505, endPoint y: 671, distance: 14.9
click at [1513, 681] on span "Next" at bounding box center [1514, 682] width 26 height 12
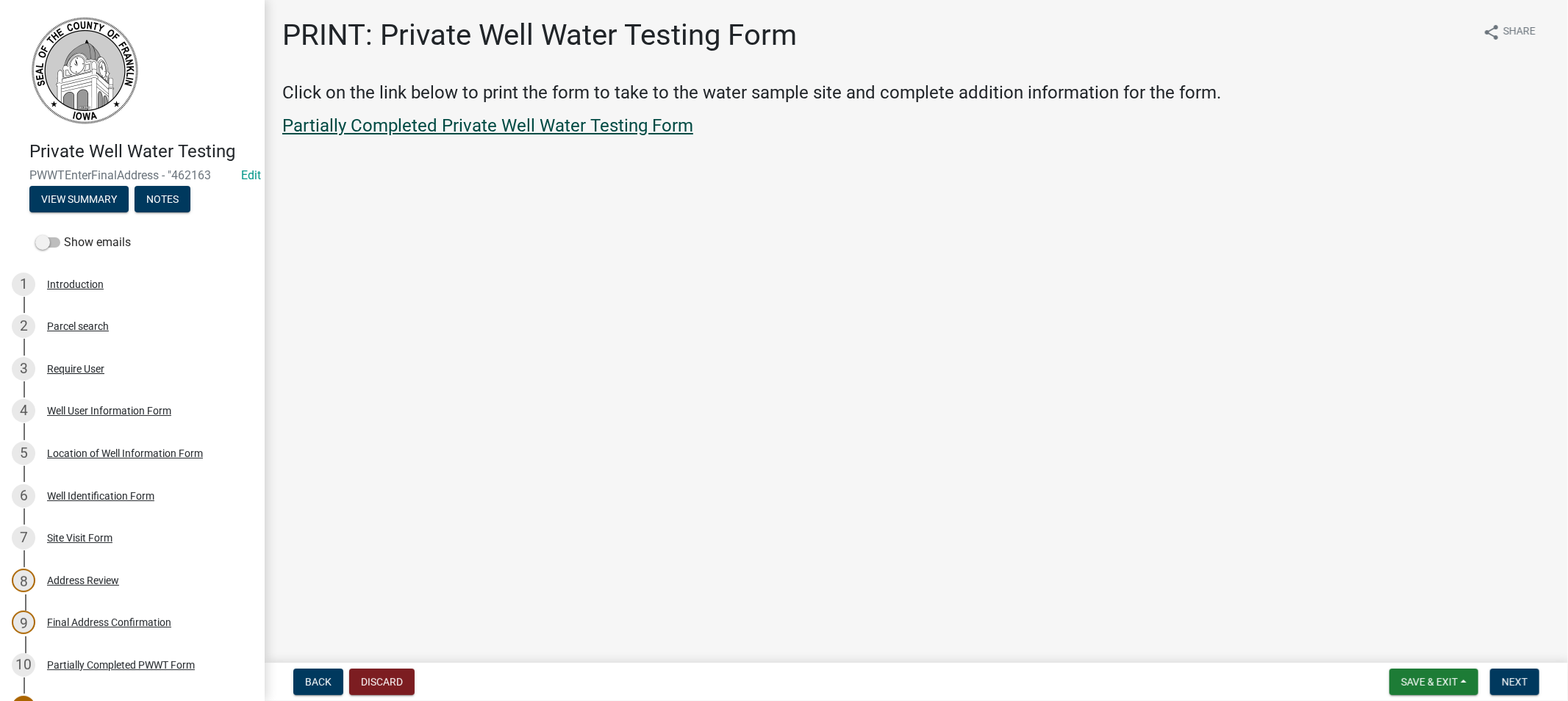
click at [435, 122] on link "Partially Completed Private Well Water Testing Form" at bounding box center [487, 125] width 411 height 20
click at [1433, 676] on span "Save & Exit" at bounding box center [1429, 682] width 57 height 12
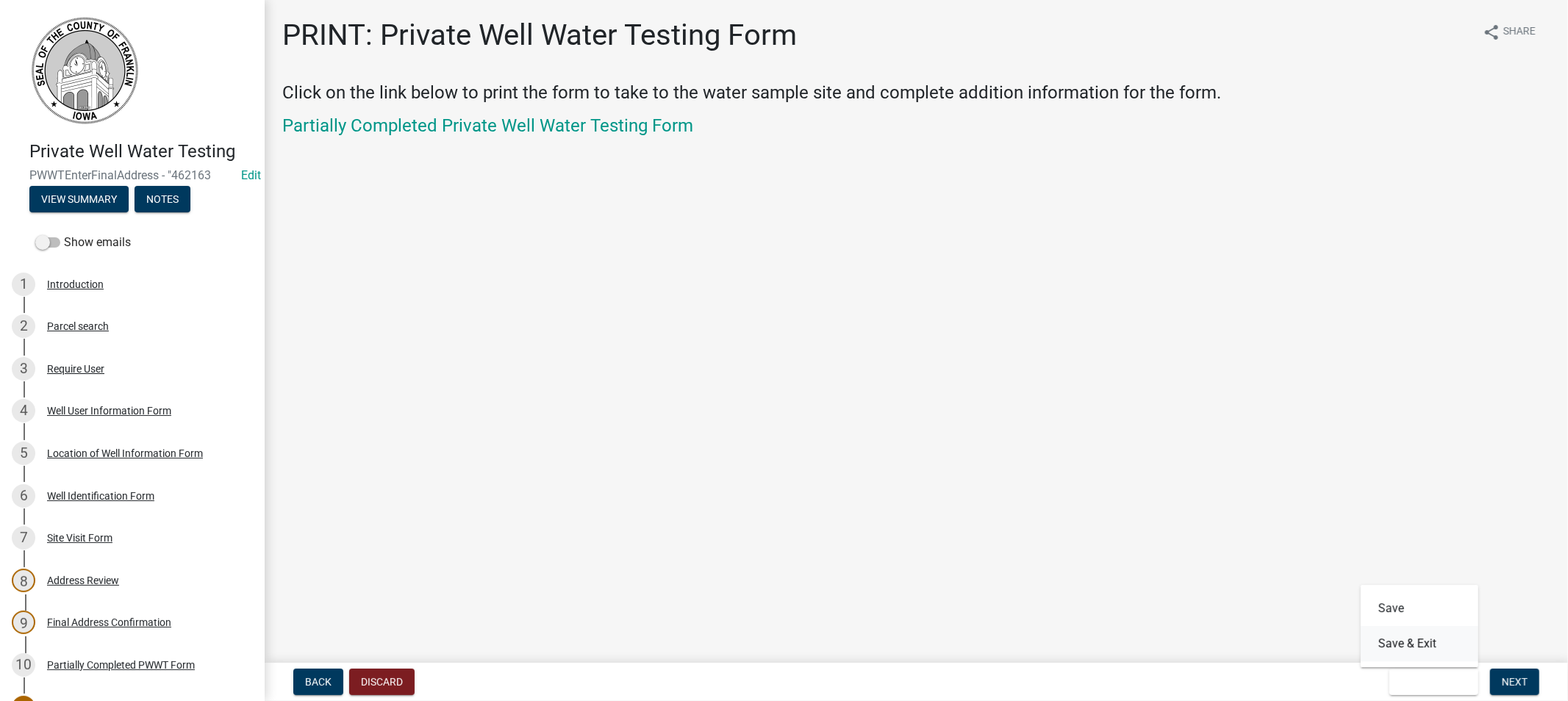
click at [1404, 643] on button "Save & Exit" at bounding box center [1420, 643] width 118 height 36
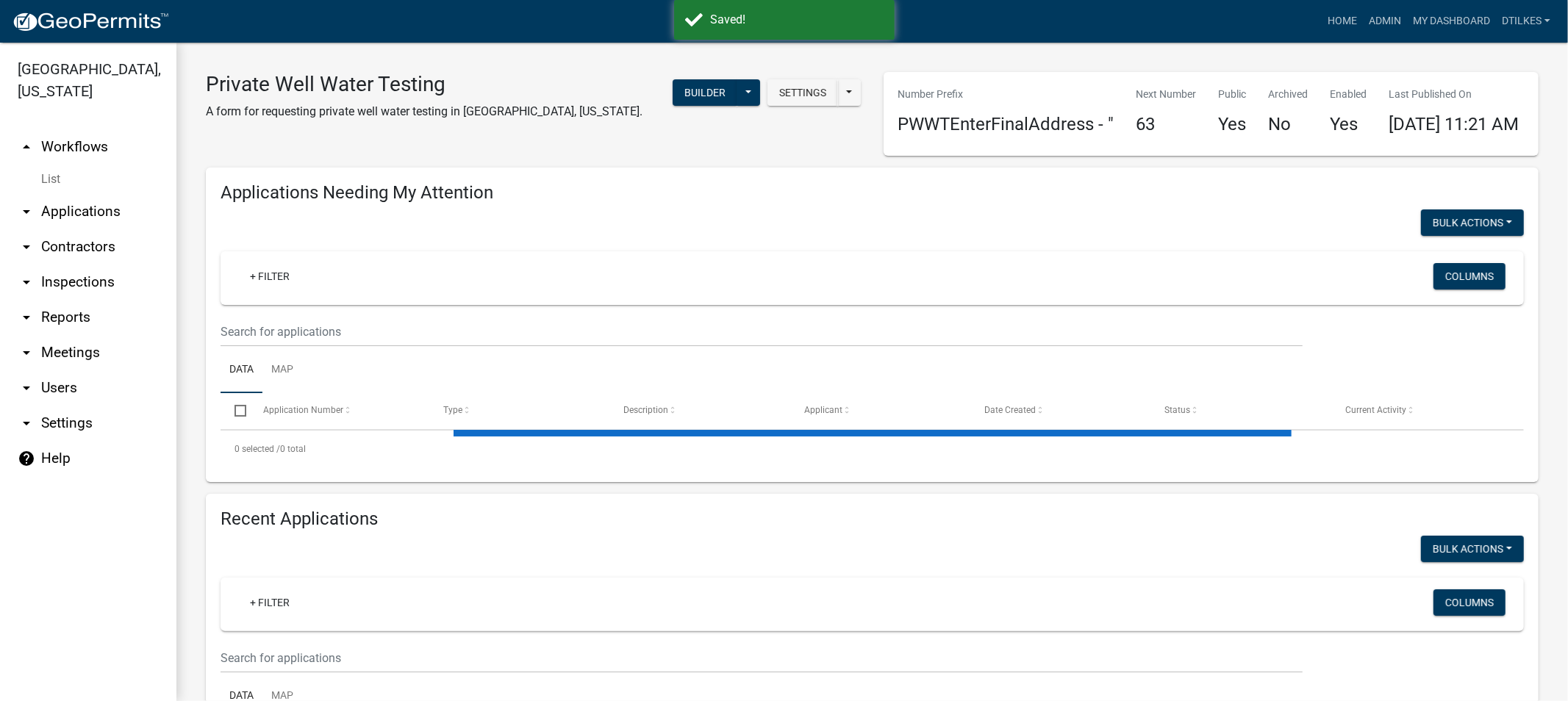
select select "2: 50"
